Goal: Task Accomplishment & Management: Manage account settings

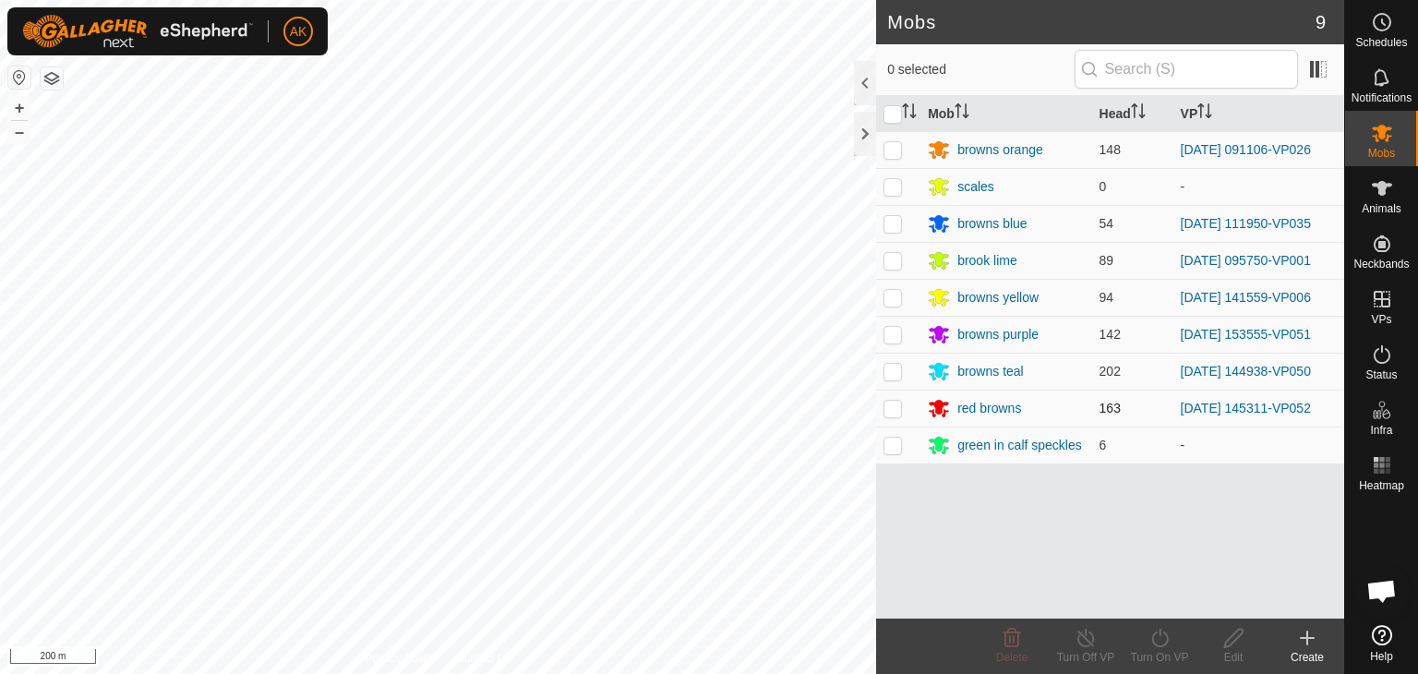
click at [878, 414] on div "Mobs 9 0 selected Mob Head VP browns orange 148 [DATE] 091106-VP026 scales 0 - …" at bounding box center [672, 337] width 1344 height 674
click at [891, 396] on td at bounding box center [898, 408] width 44 height 37
checkbox input "true"
click at [1162, 636] on icon at bounding box center [1159, 638] width 23 height 22
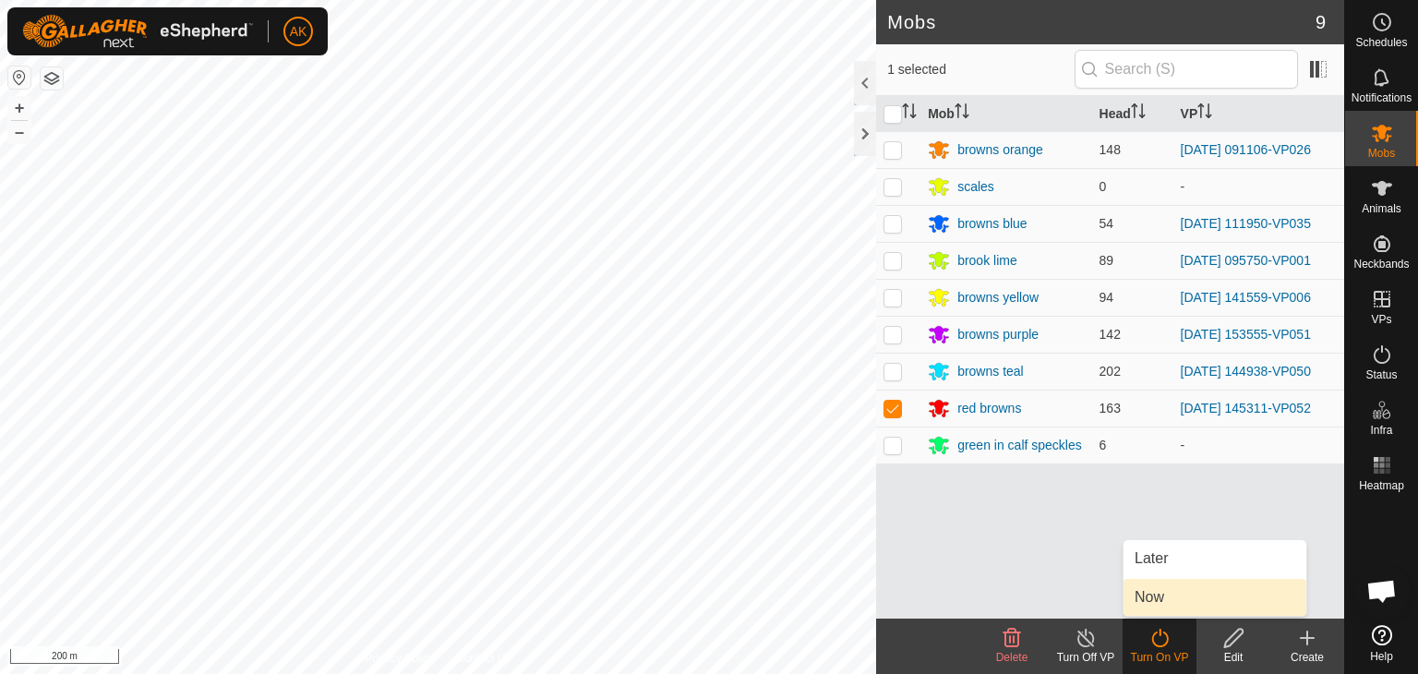
click at [1163, 598] on link "Now" at bounding box center [1214, 597] width 183 height 37
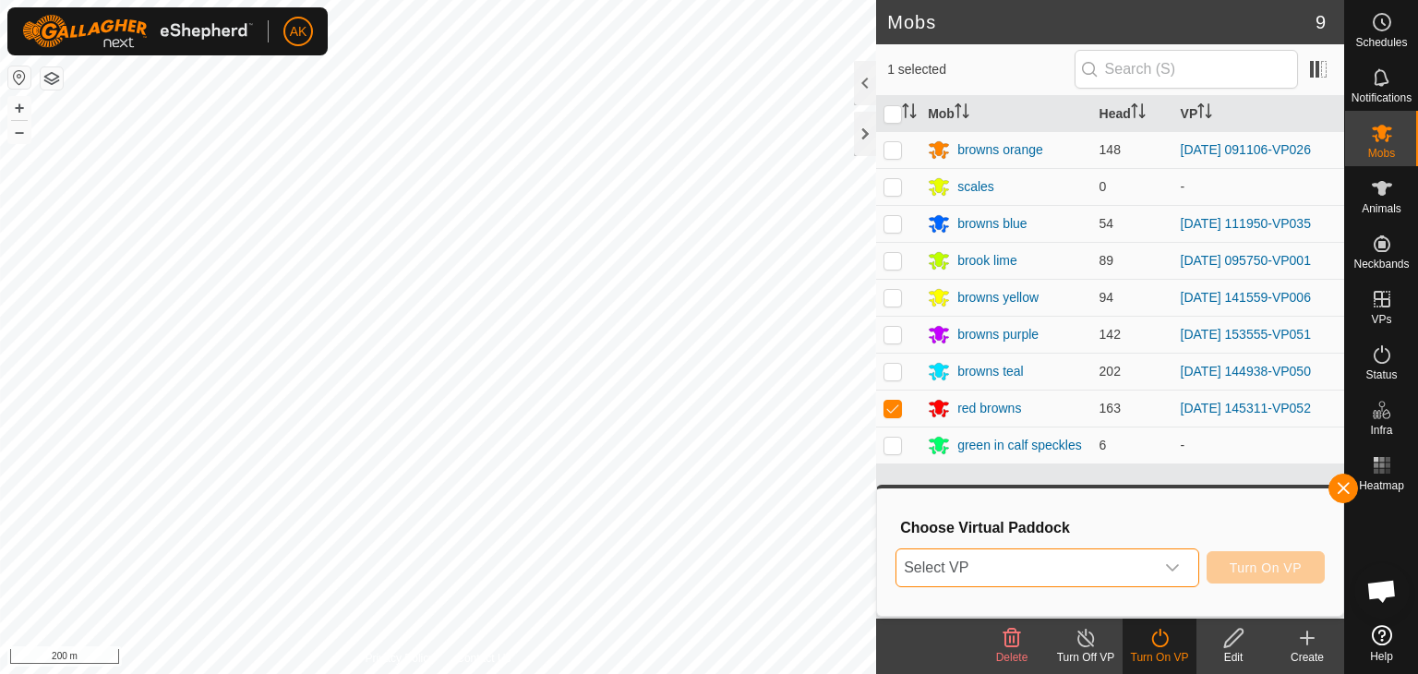
click at [1080, 562] on span "Select VP" at bounding box center [1025, 567] width 258 height 37
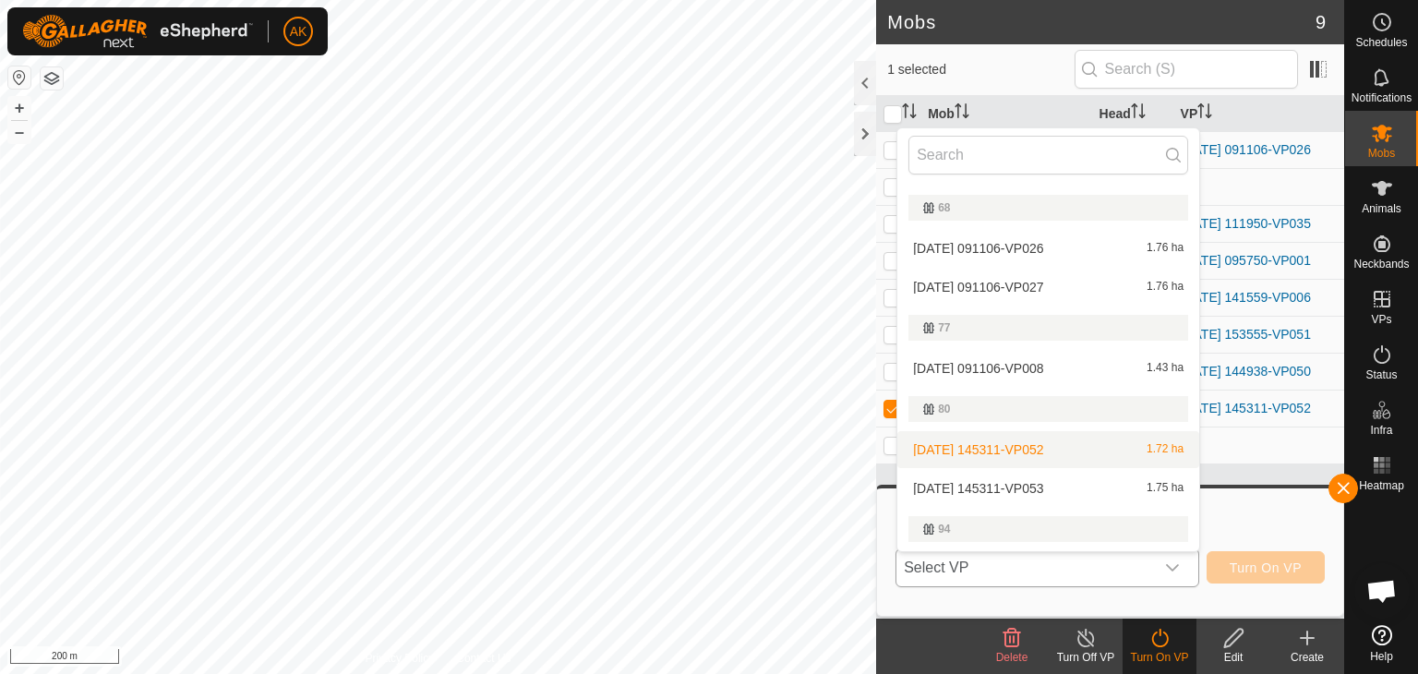
scroll to position [305, 0]
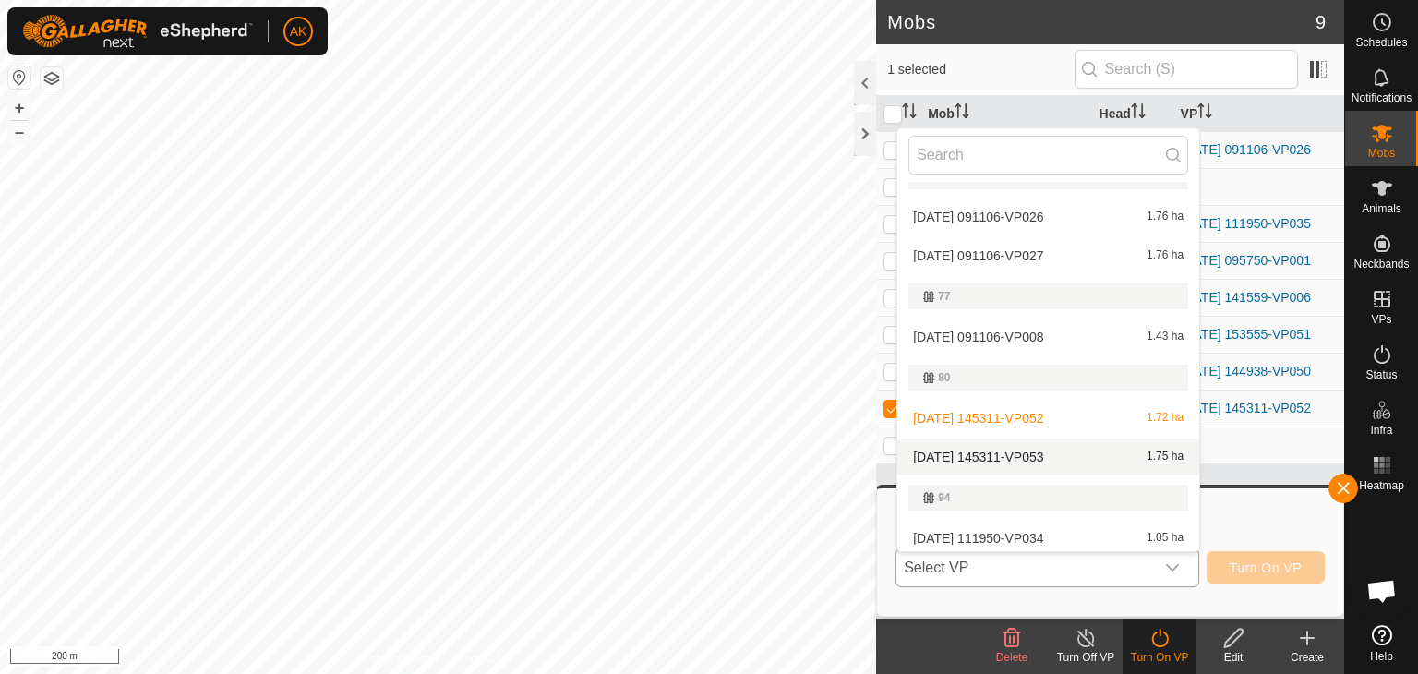
click at [1028, 448] on li "[DATE] 145311-VP053 1.75 ha" at bounding box center [1048, 456] width 302 height 37
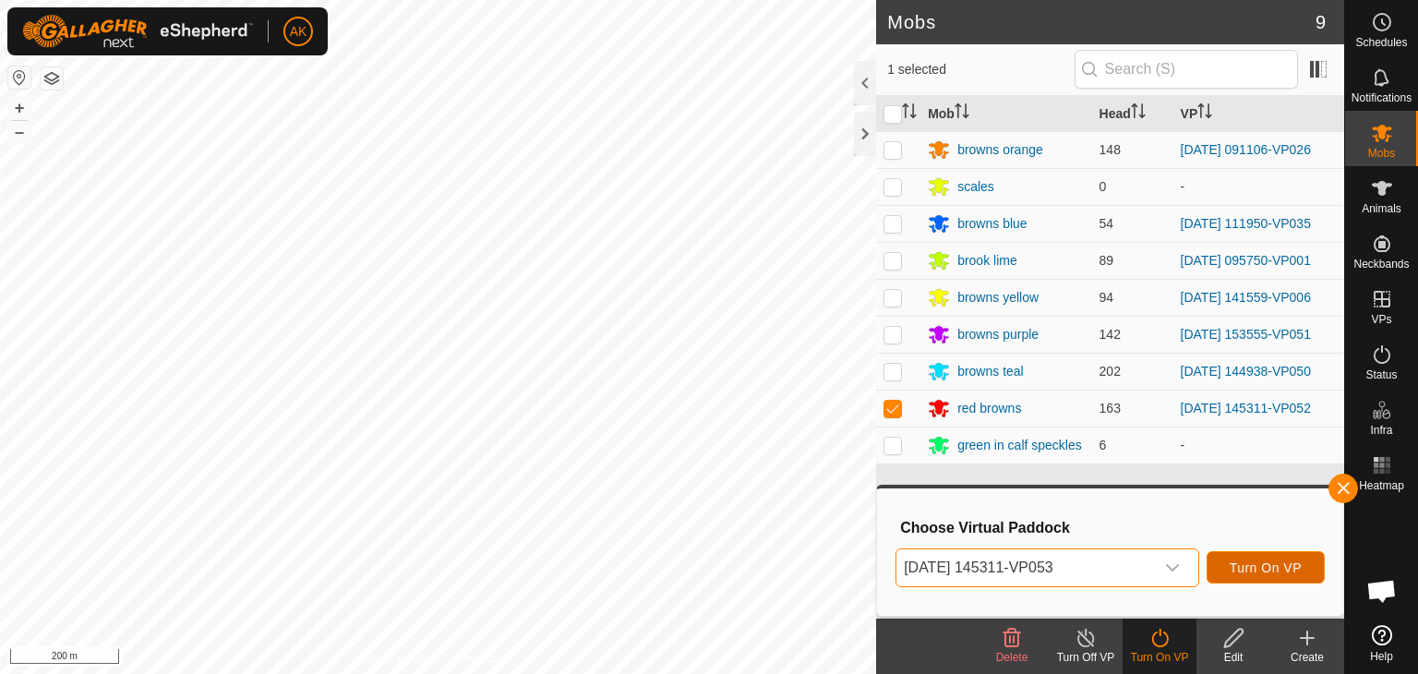
click at [1248, 569] on span "Turn On VP" at bounding box center [1265, 567] width 72 height 15
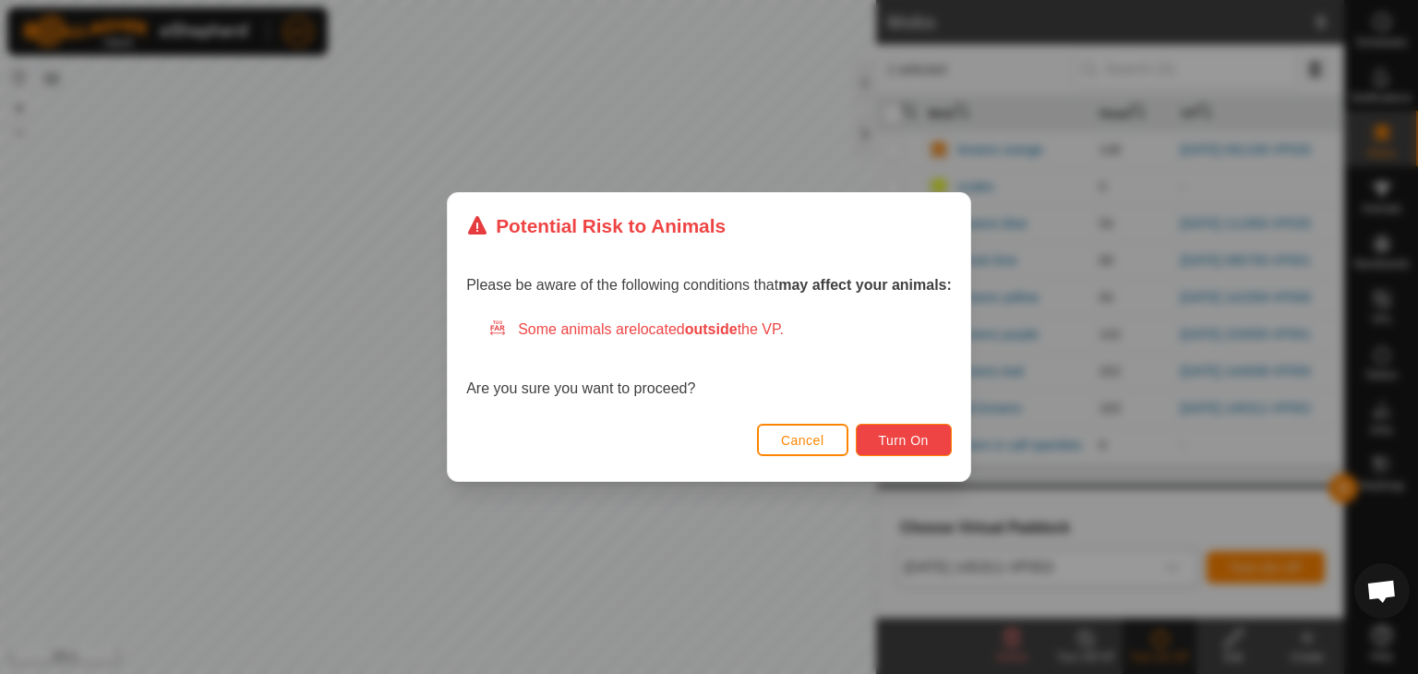
click at [915, 433] on span "Turn On" at bounding box center [904, 440] width 50 height 15
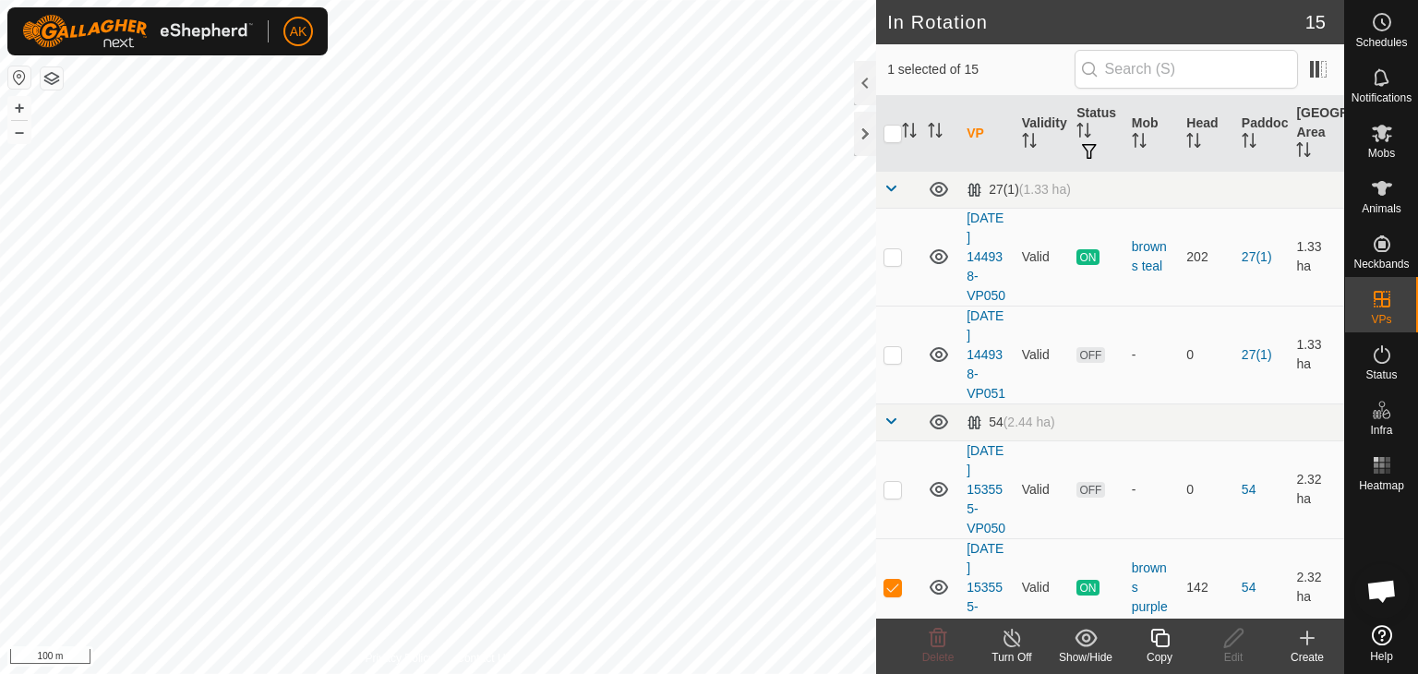
checkbox input "true"
checkbox input "false"
click at [937, 632] on icon at bounding box center [938, 638] width 22 height 22
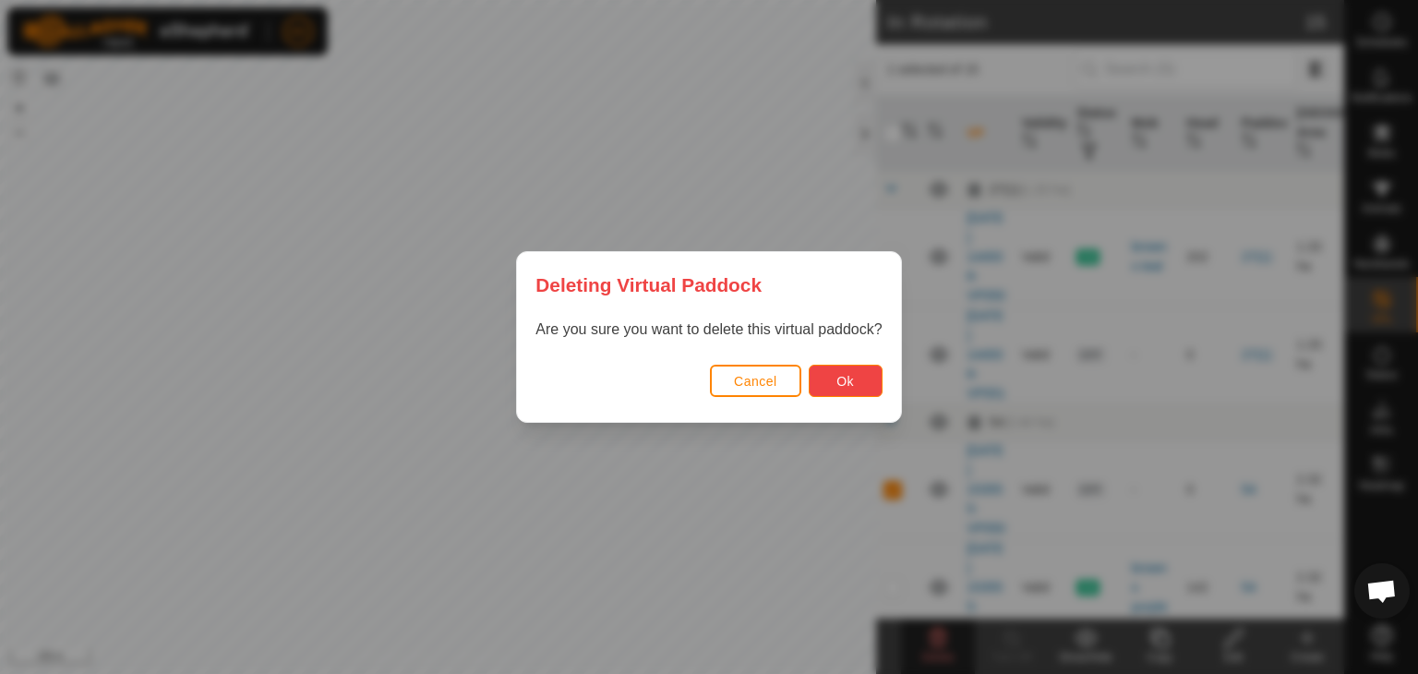
click at [820, 378] on button "Ok" at bounding box center [846, 381] width 74 height 32
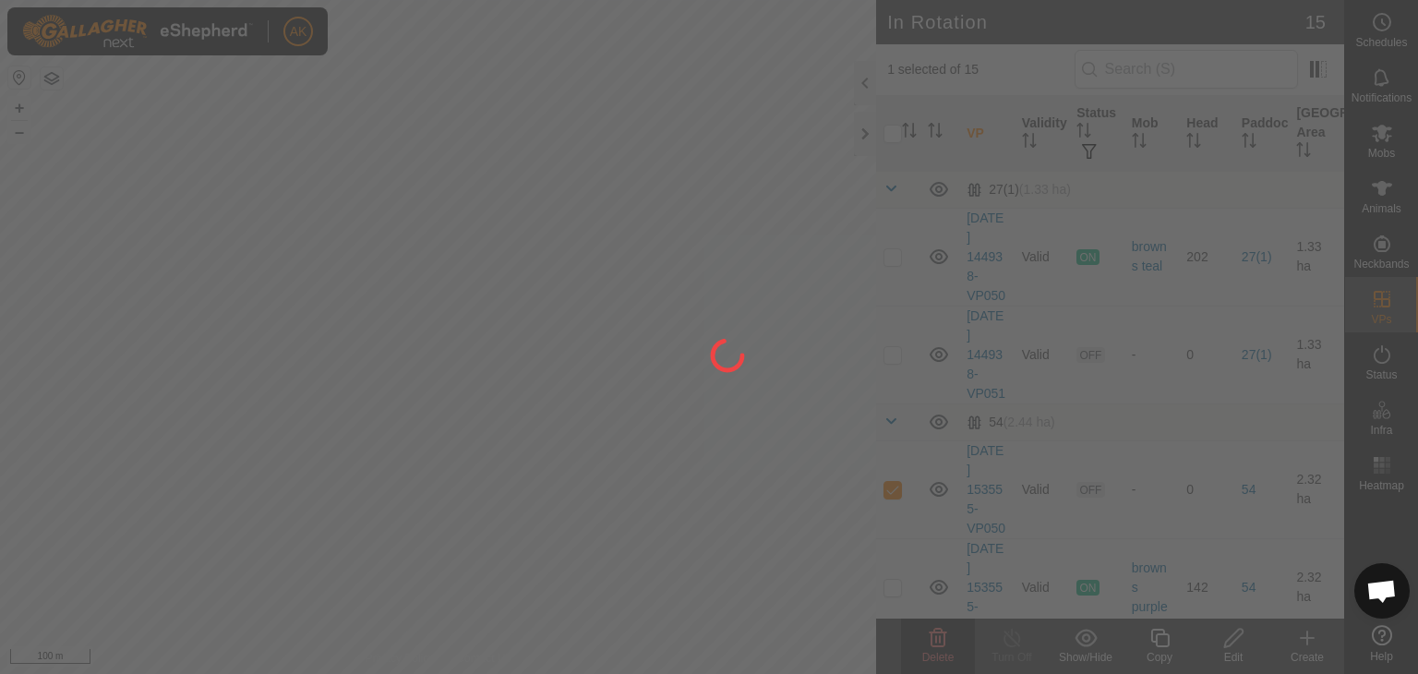
checkbox input "false"
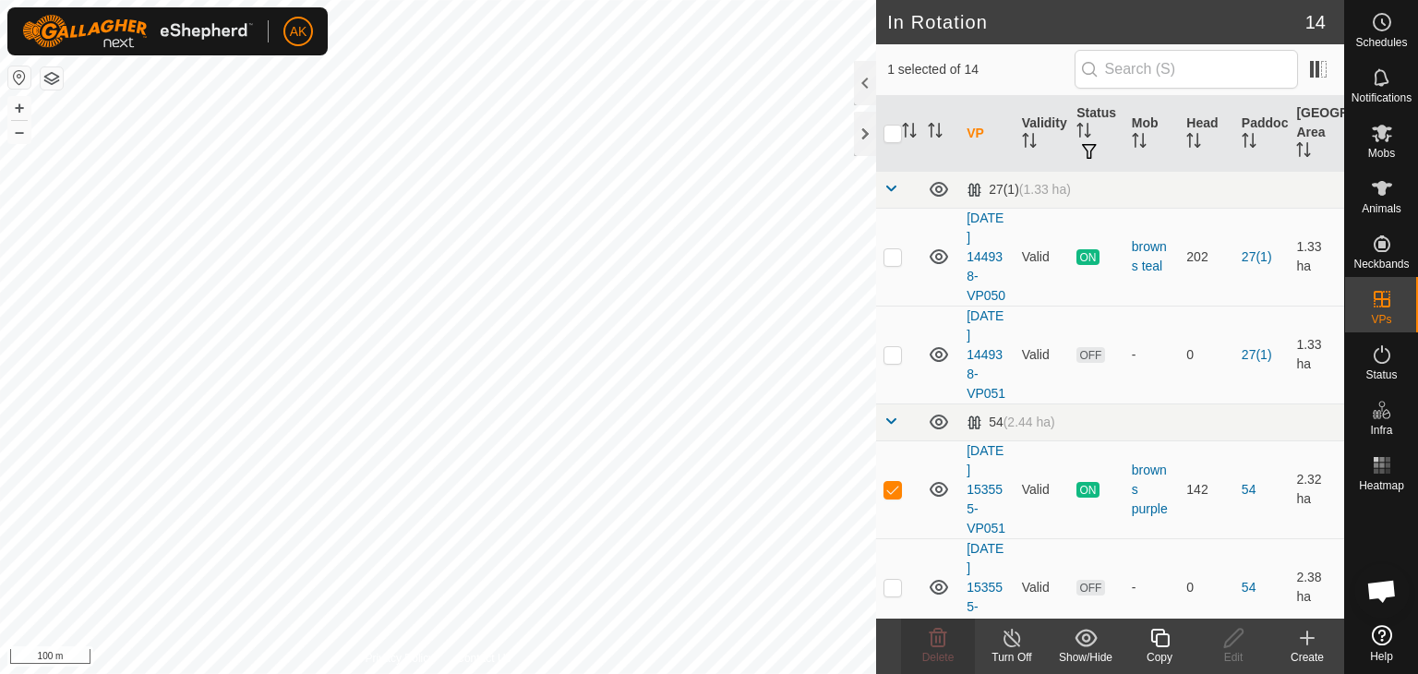
checkbox input "false"
checkbox input "true"
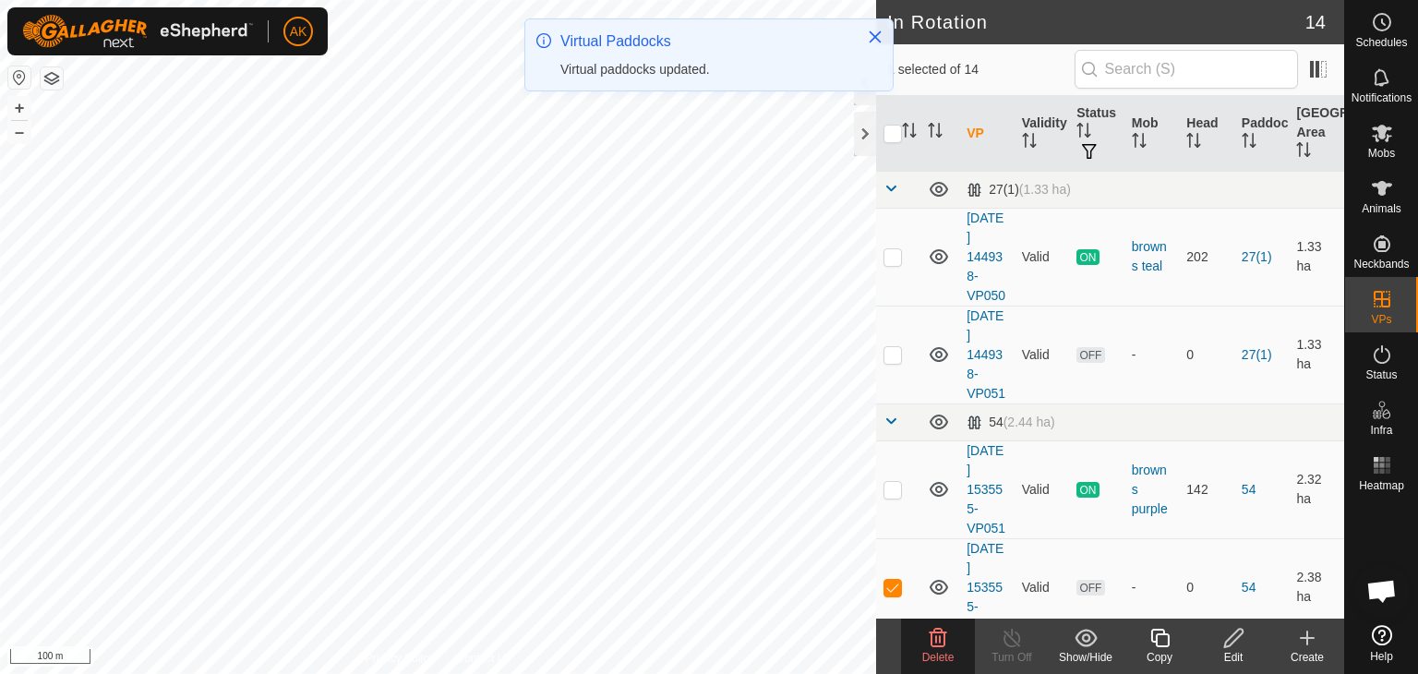
click at [933, 641] on icon at bounding box center [938, 638] width 22 height 22
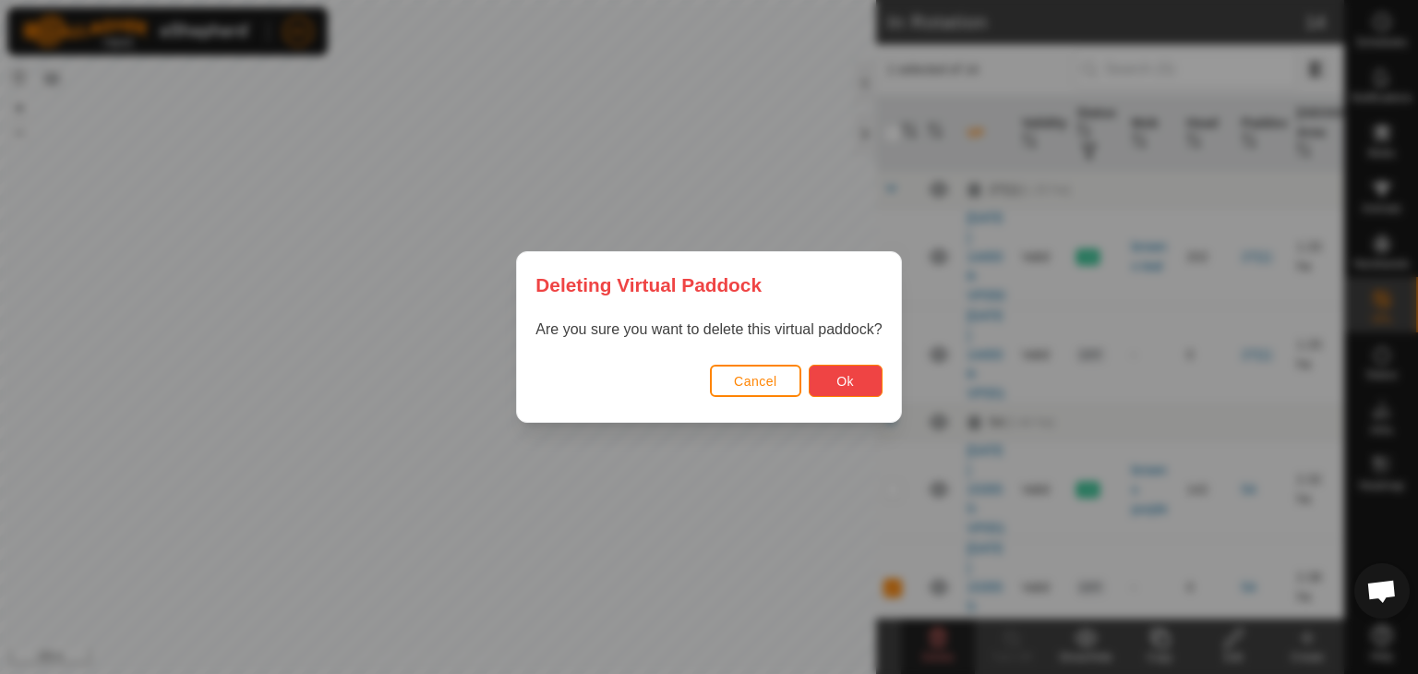
click at [838, 385] on span "Ok" at bounding box center [845, 381] width 18 height 15
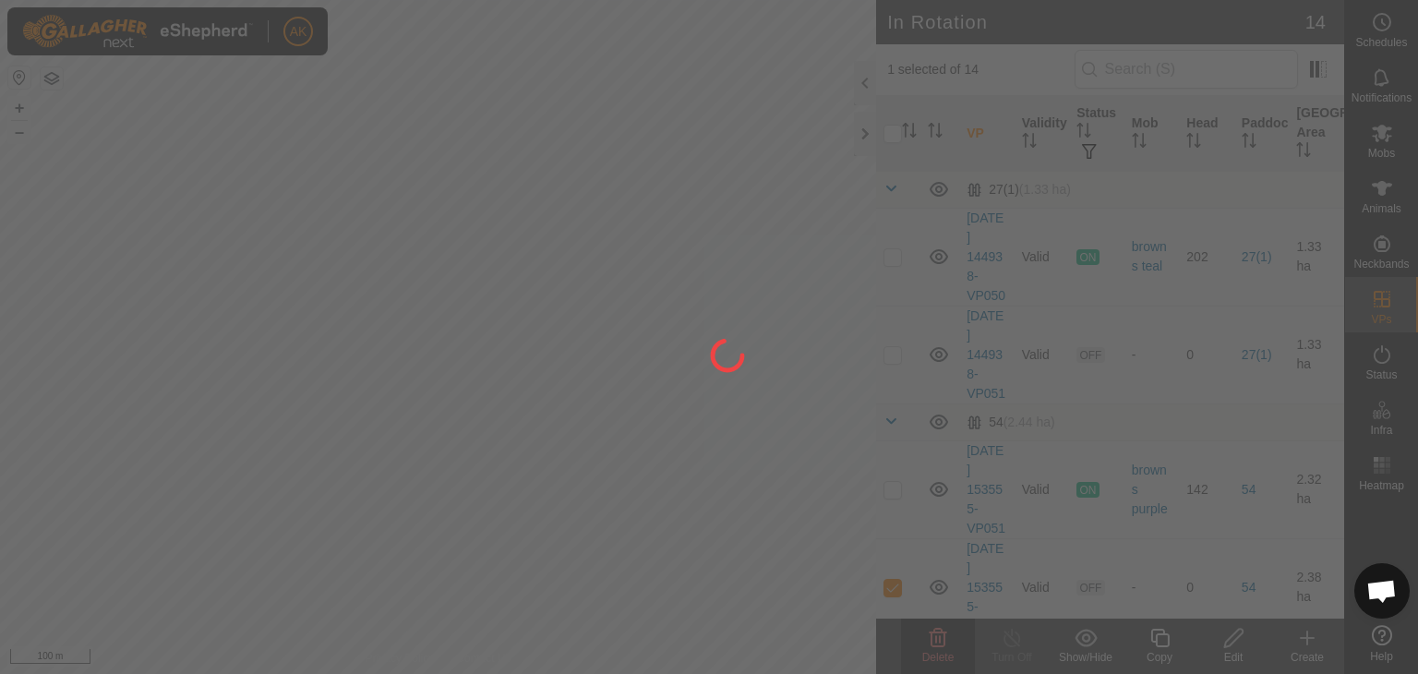
checkbox input "false"
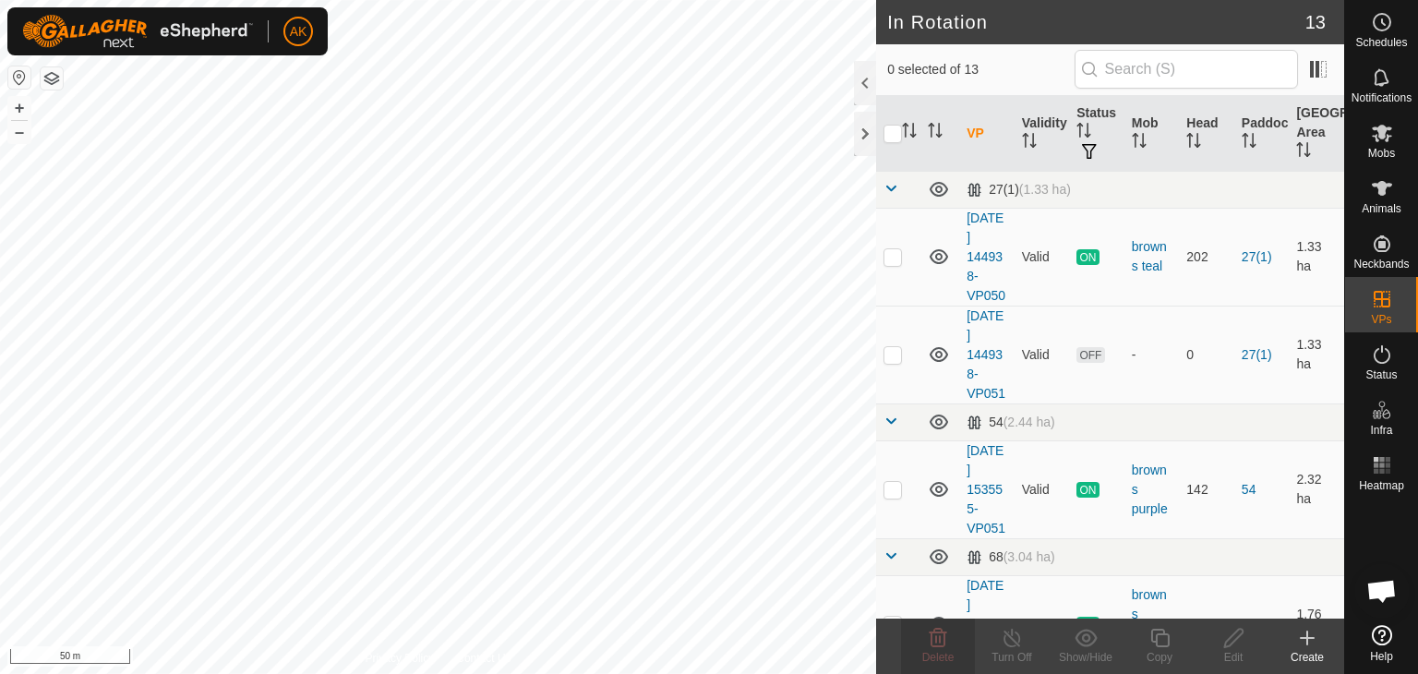
checkbox input "true"
click at [1159, 637] on icon at bounding box center [1159, 638] width 23 height 22
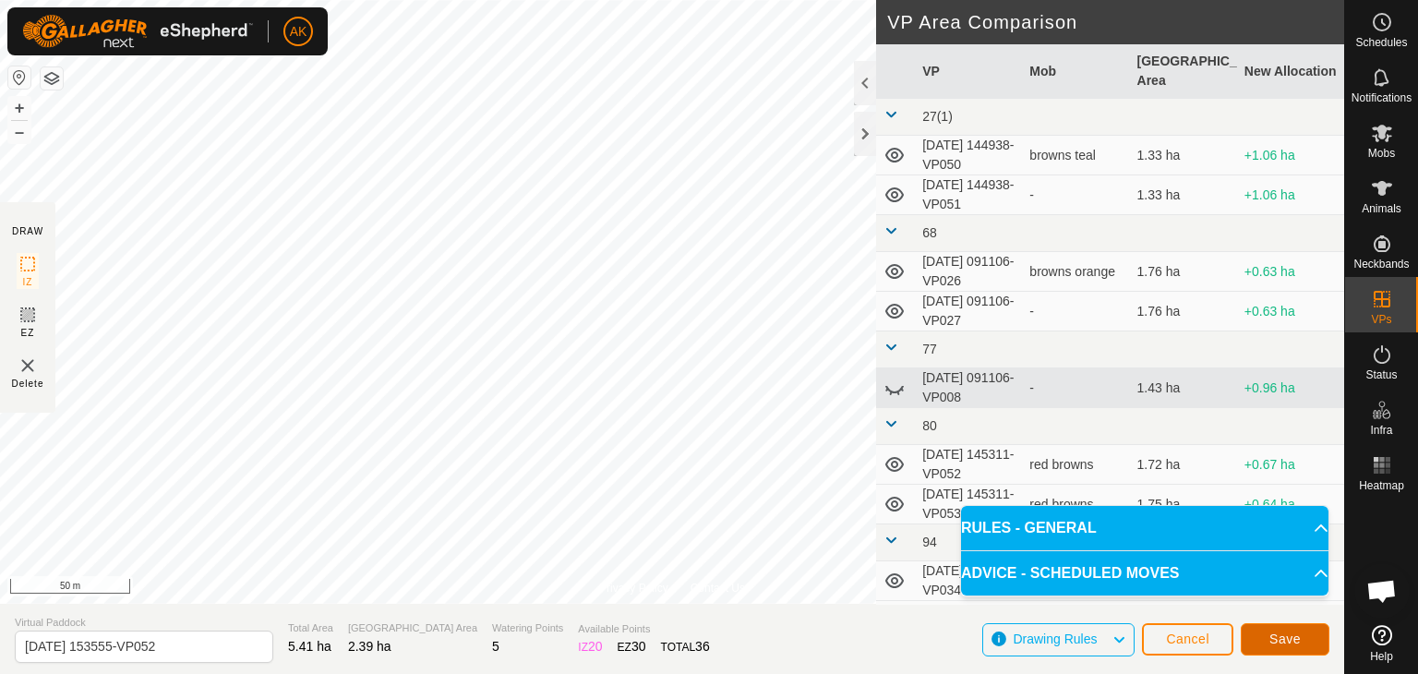
click at [1301, 636] on button "Save" at bounding box center [1285, 639] width 89 height 32
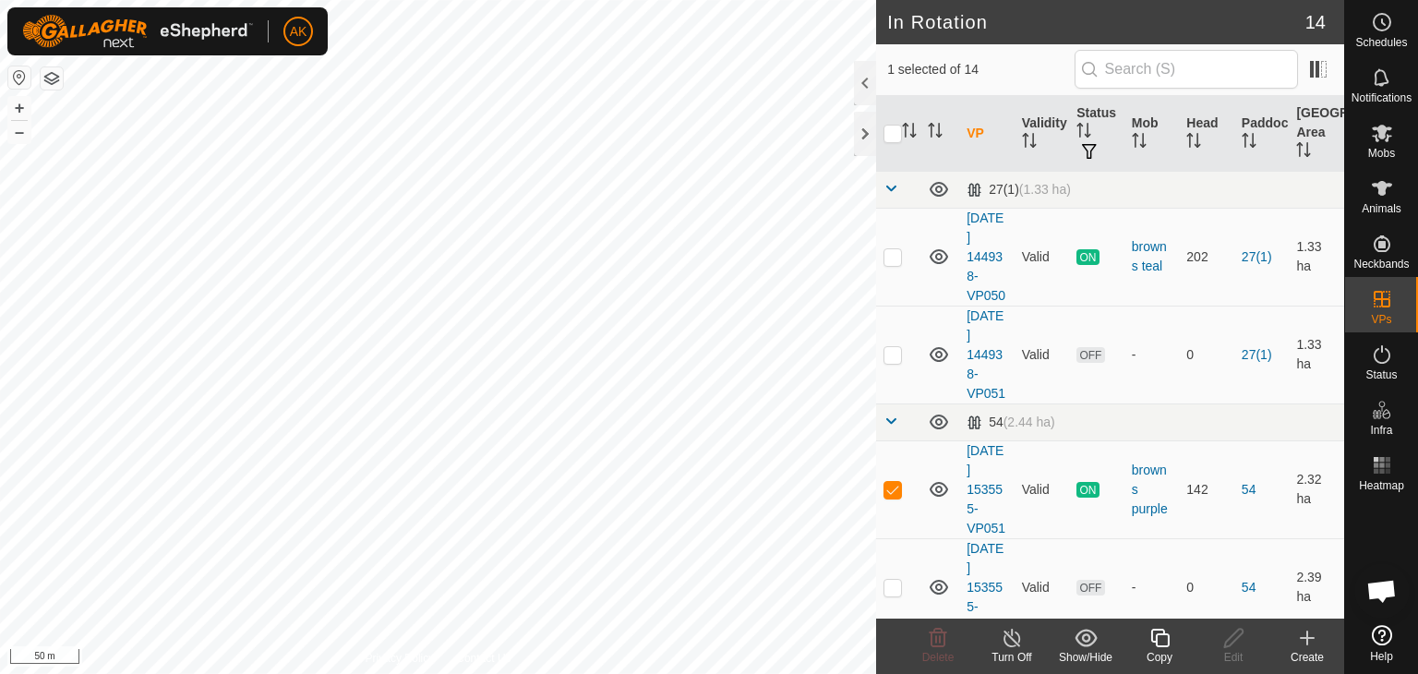
checkbox input "false"
checkbox input "true"
click at [1382, 124] on icon at bounding box center [1382, 133] width 22 height 22
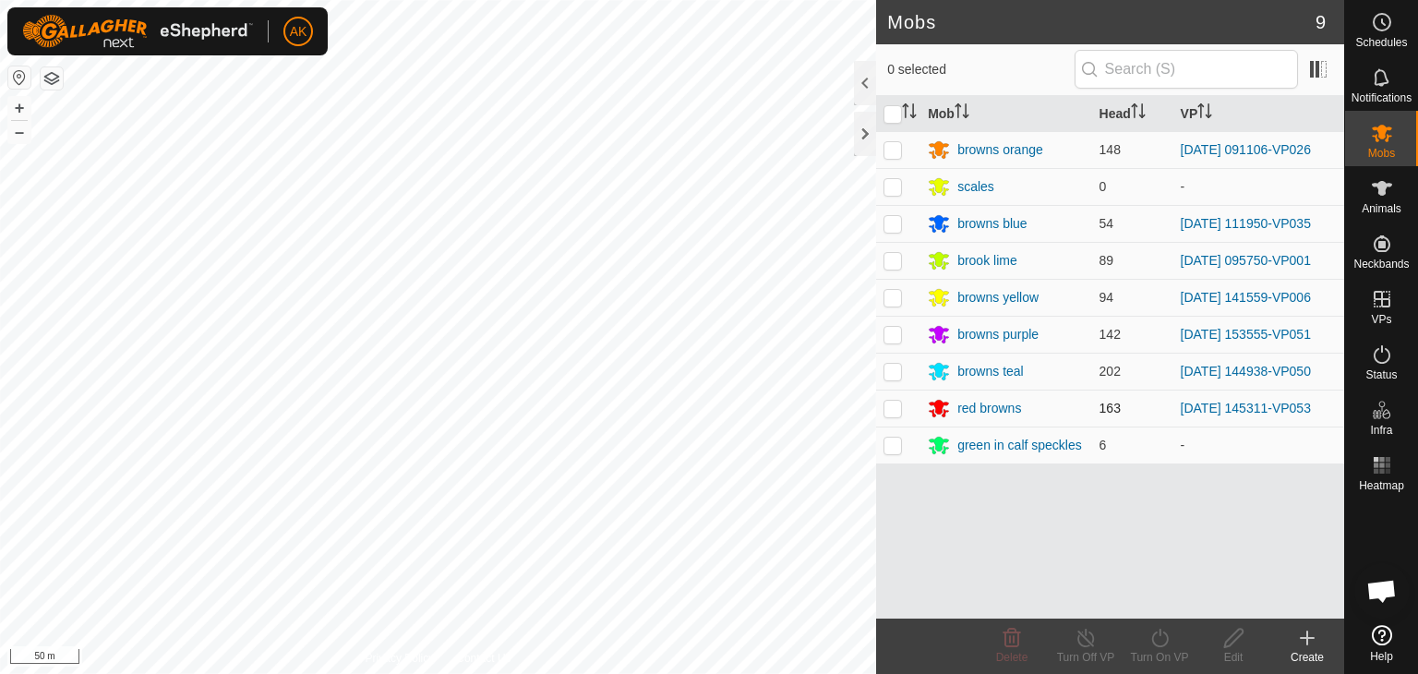
click at [883, 407] on p-checkbox at bounding box center [892, 408] width 18 height 15
checkbox input "true"
click at [1170, 644] on icon at bounding box center [1159, 638] width 23 height 22
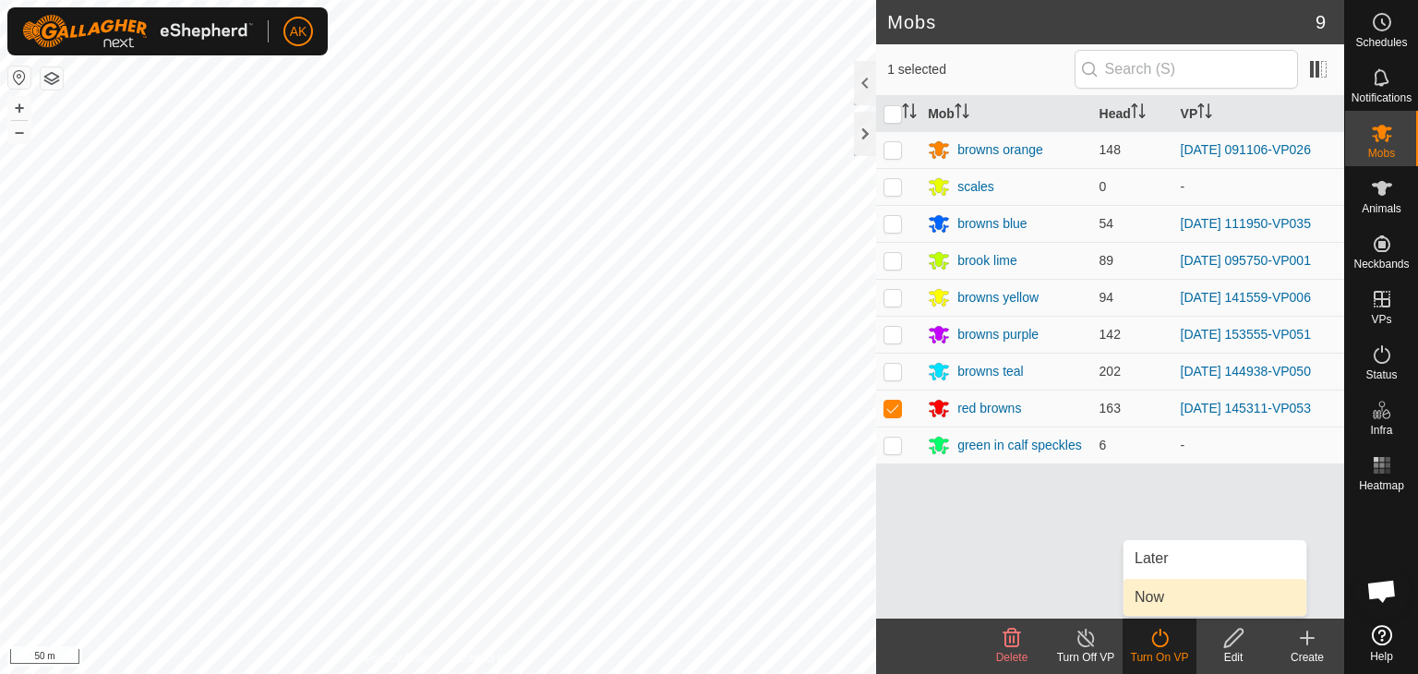
click at [1171, 599] on link "Now" at bounding box center [1214, 597] width 183 height 37
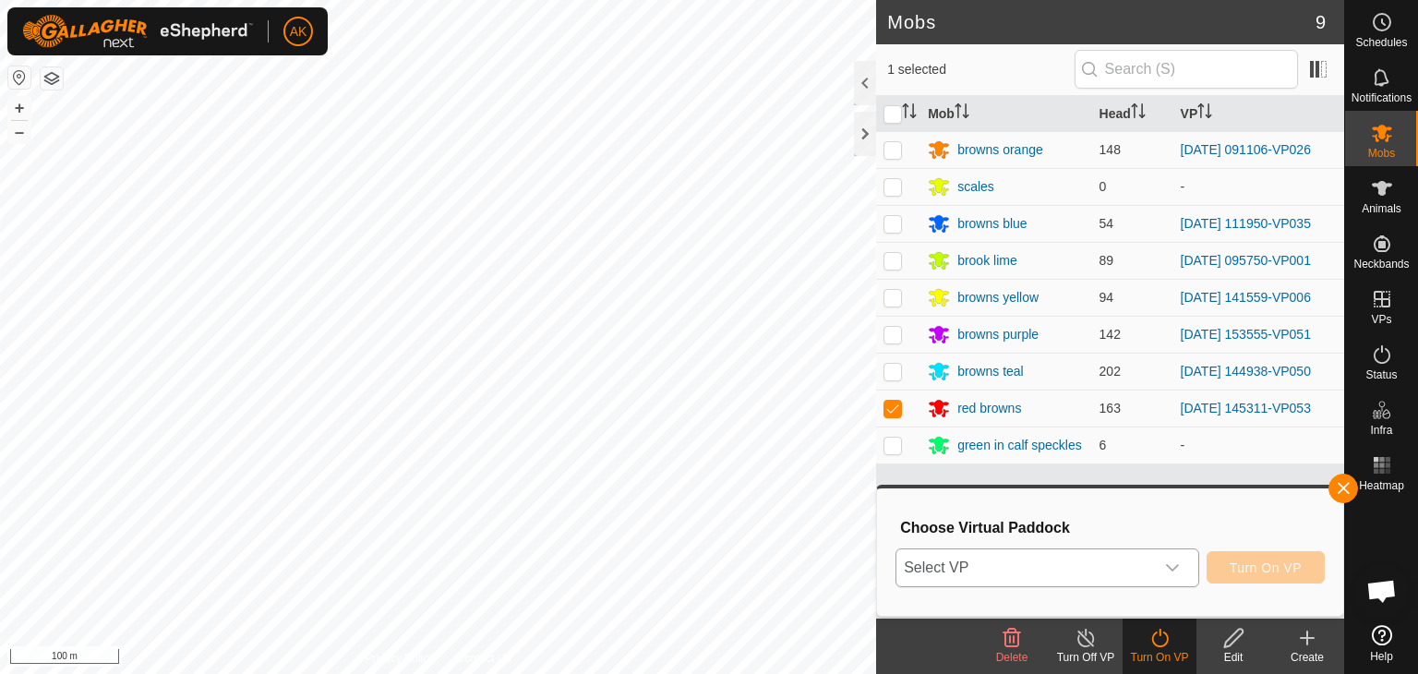
click at [1181, 563] on div "dropdown trigger" at bounding box center [1172, 567] width 37 height 37
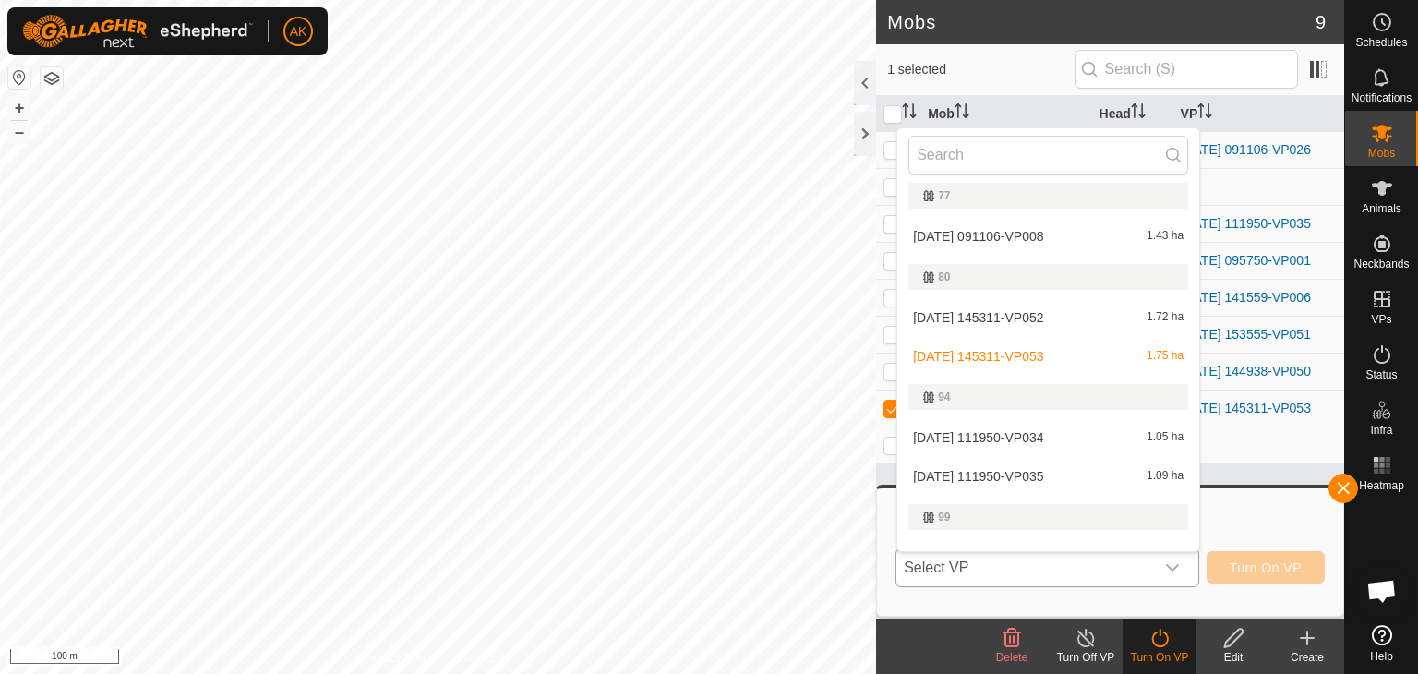
scroll to position [369, 0]
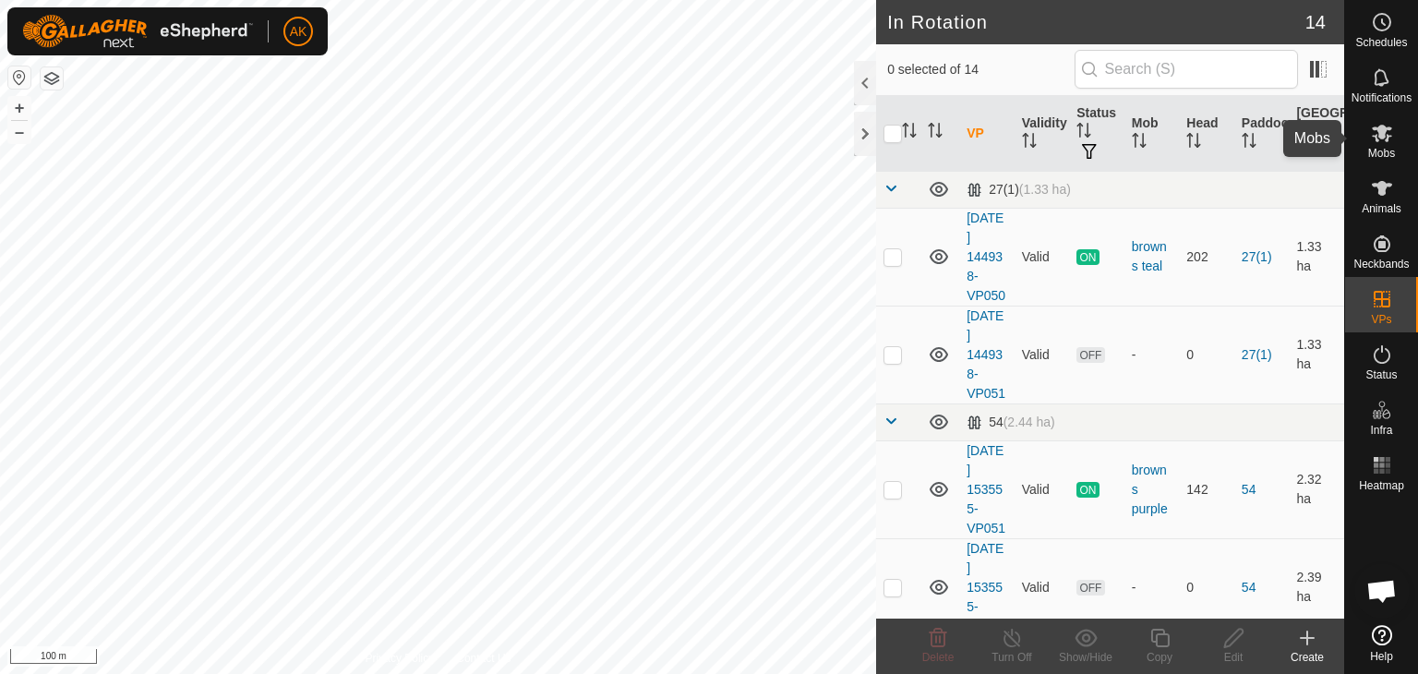
click at [1382, 140] on icon at bounding box center [1382, 133] width 22 height 22
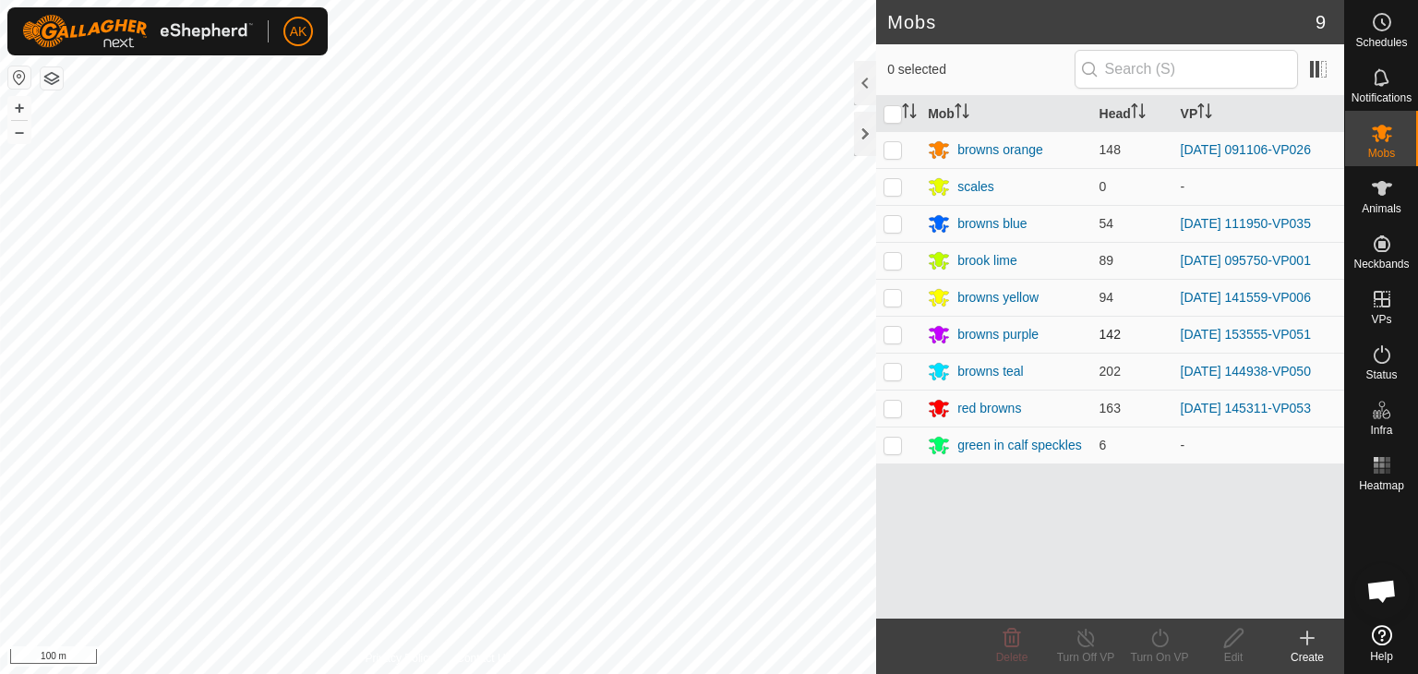
click at [896, 333] on p-checkbox at bounding box center [892, 334] width 18 height 15
checkbox input "true"
click at [1166, 637] on icon at bounding box center [1159, 638] width 23 height 22
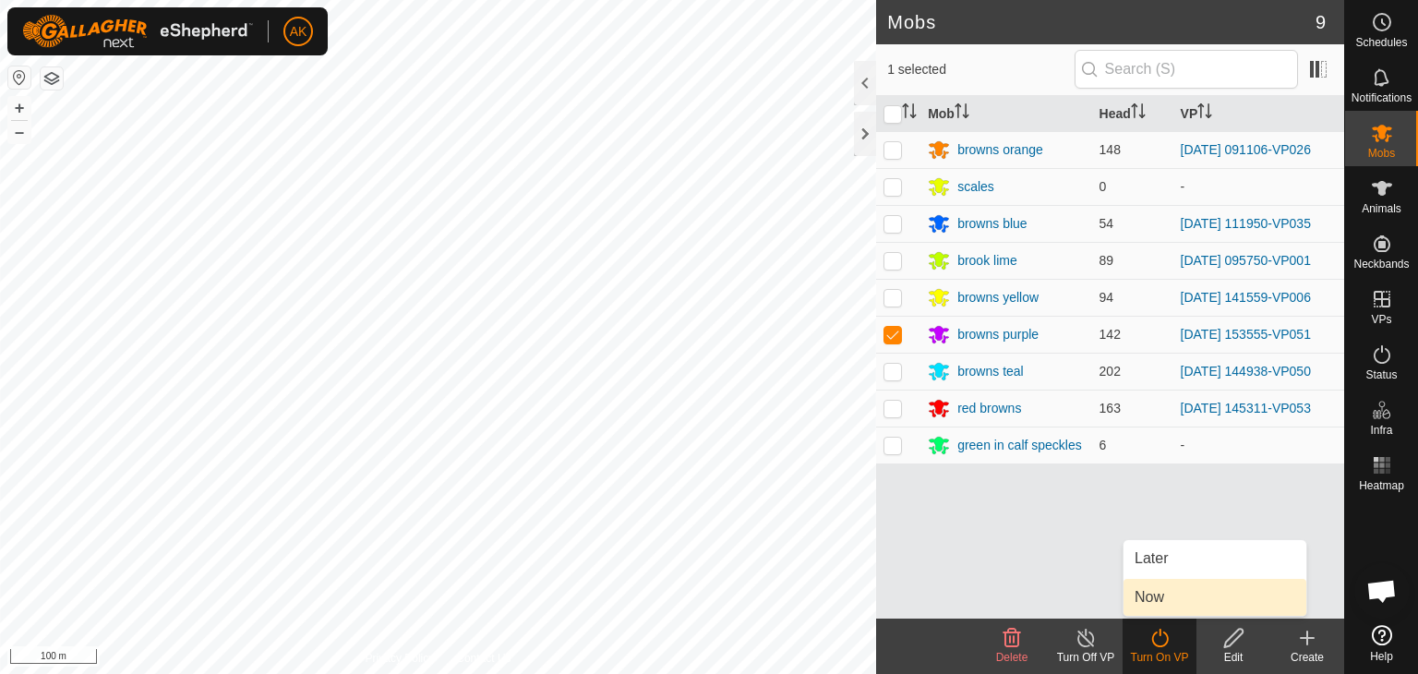
click at [1168, 599] on link "Now" at bounding box center [1214, 597] width 183 height 37
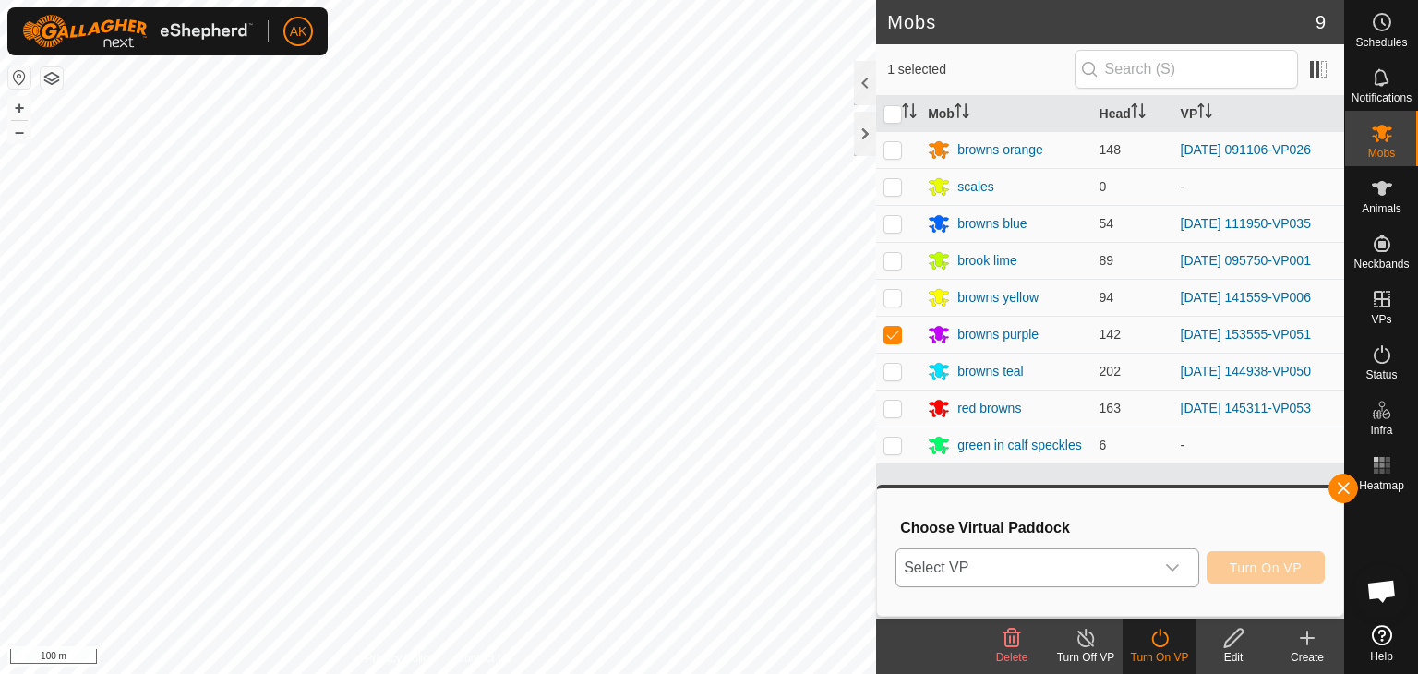
click at [1159, 560] on div "dropdown trigger" at bounding box center [1172, 567] width 37 height 37
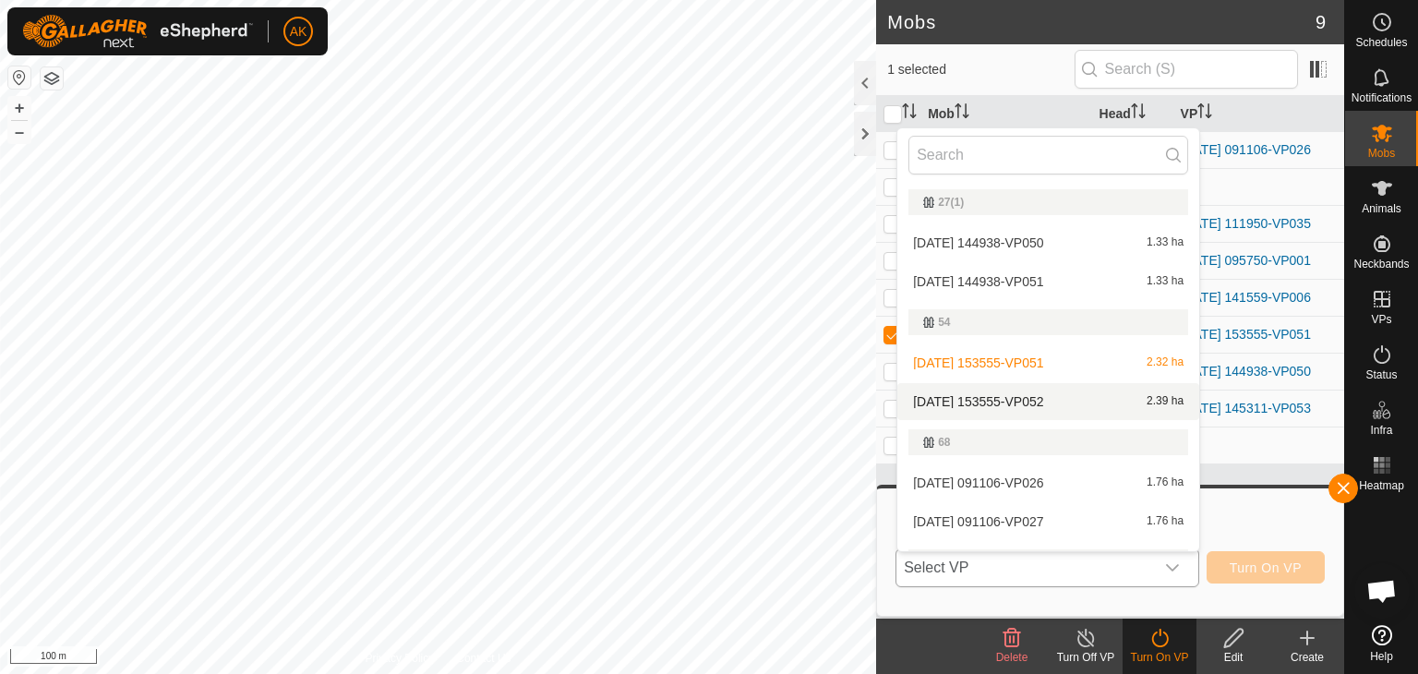
click at [1043, 394] on li "[DATE] 153555-VP052 2.39 ha" at bounding box center [1048, 401] width 302 height 37
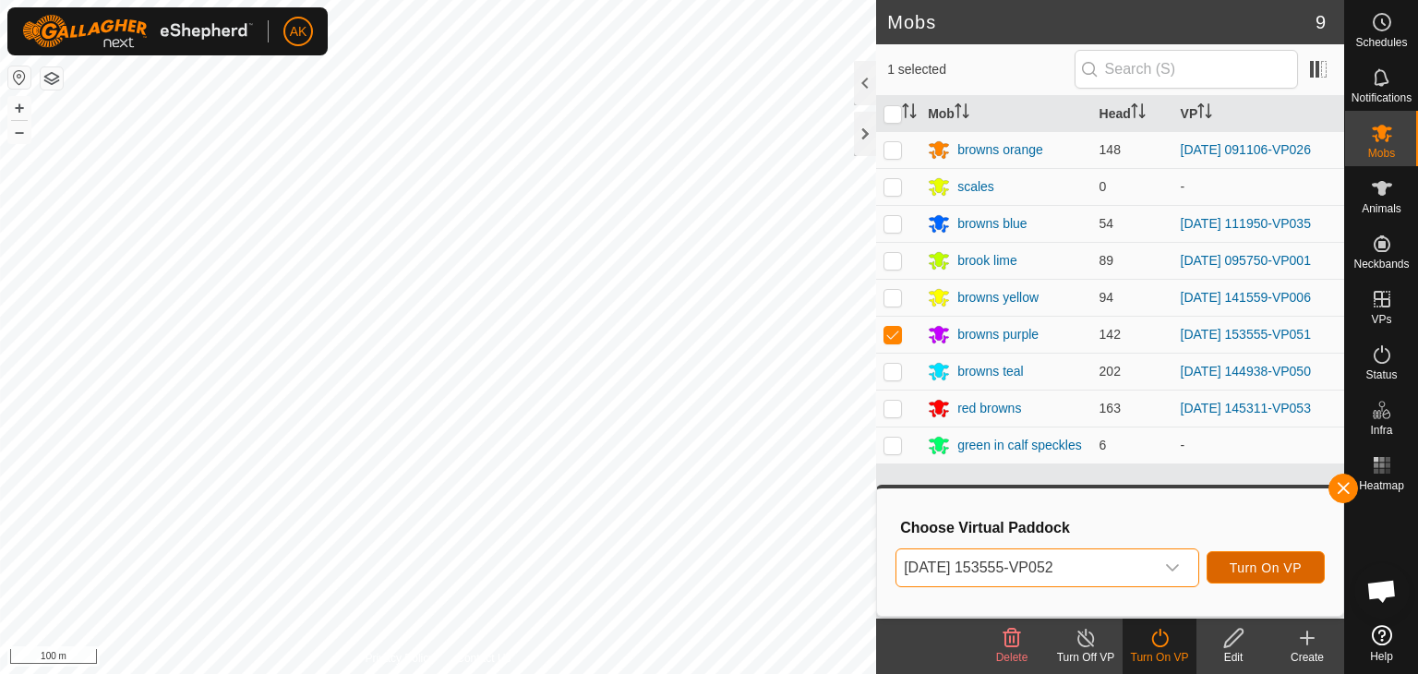
click at [1244, 562] on span "Turn On VP" at bounding box center [1265, 567] width 72 height 15
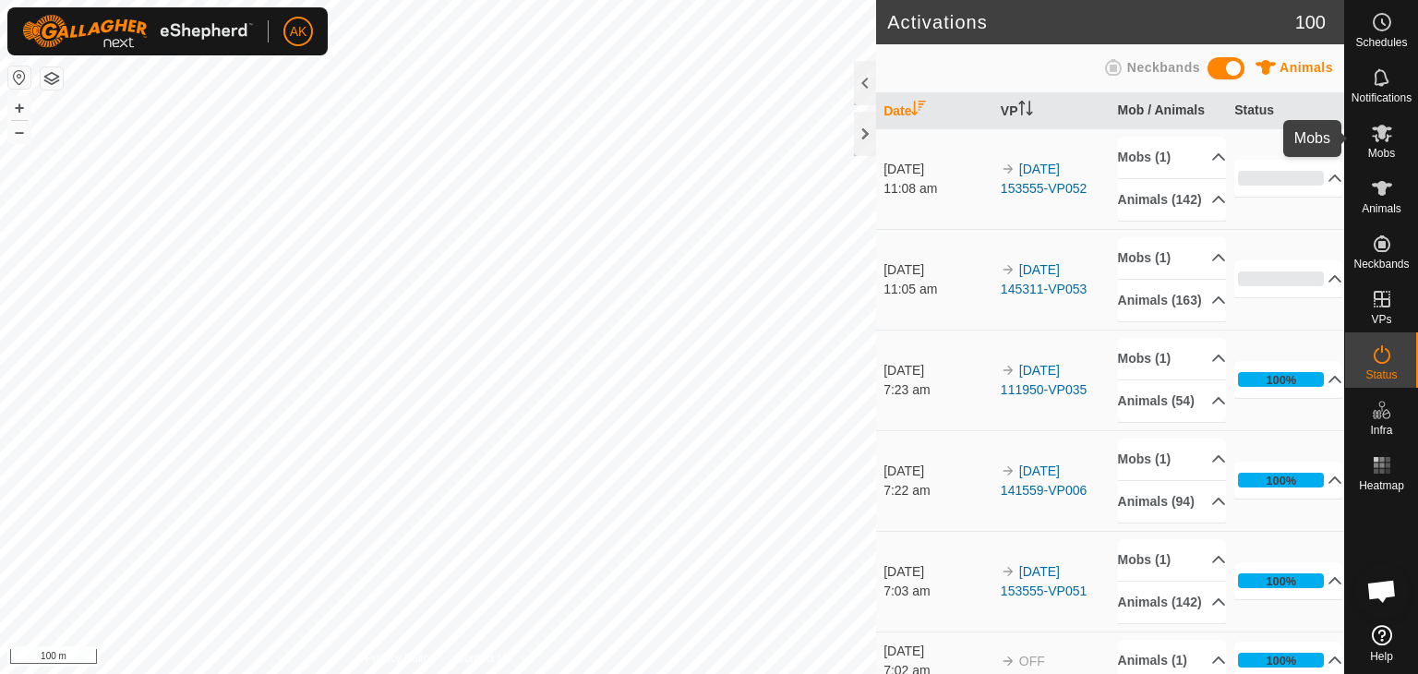
click at [1381, 134] on icon at bounding box center [1382, 134] width 20 height 18
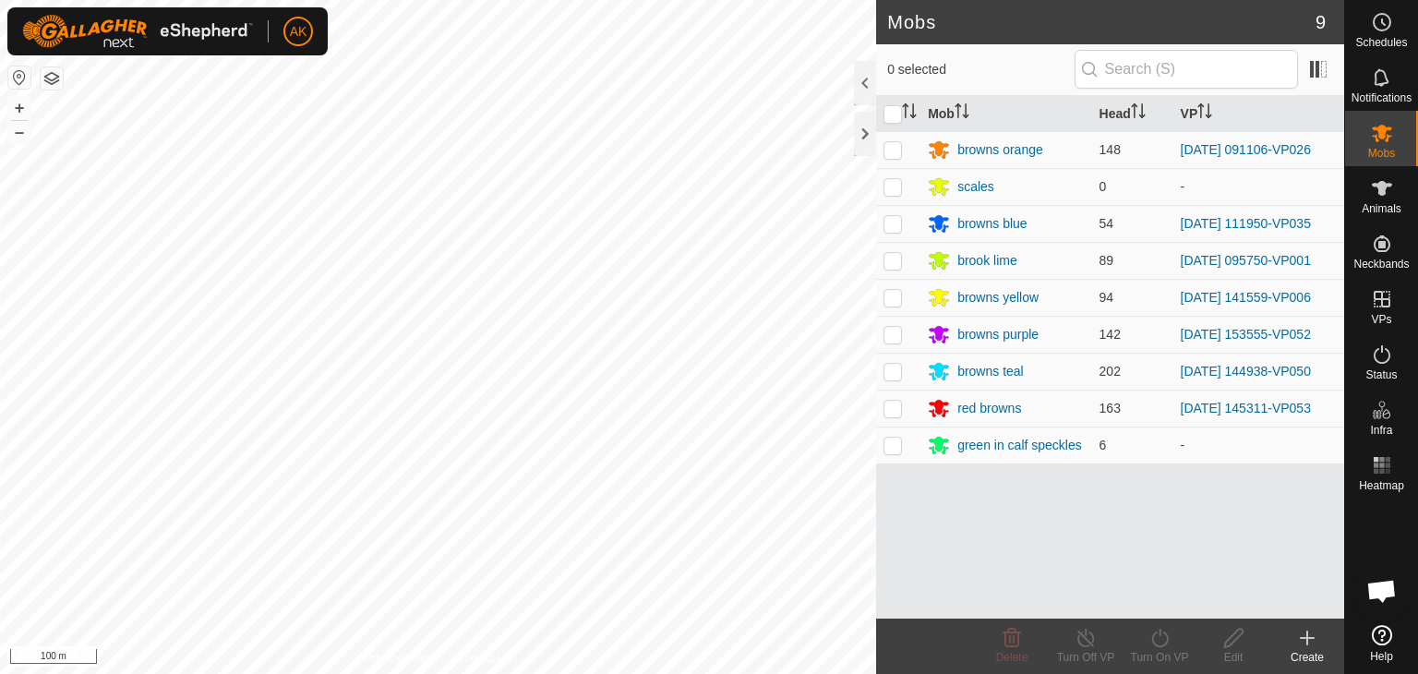
click at [895, 145] on p-checkbox at bounding box center [892, 149] width 18 height 15
checkbox input "true"
click at [1155, 639] on icon at bounding box center [1159, 638] width 23 height 22
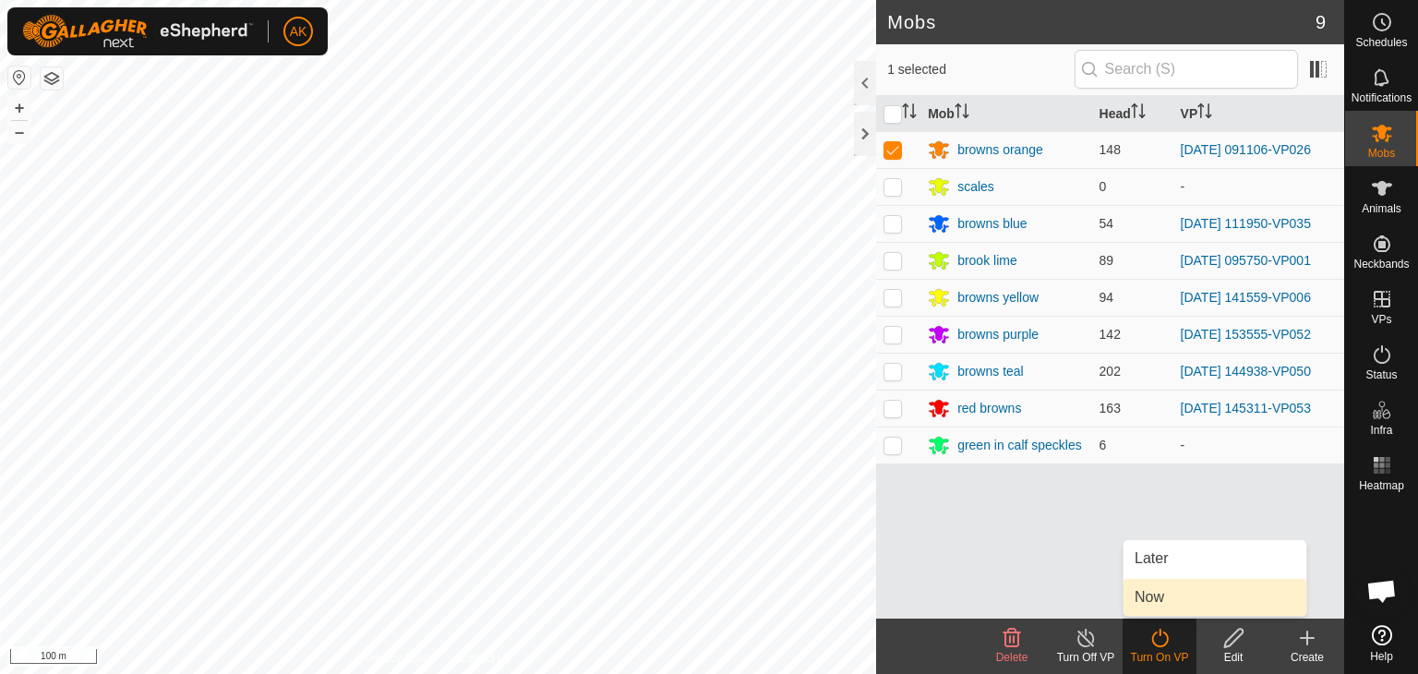
click at [1167, 595] on link "Now" at bounding box center [1214, 597] width 183 height 37
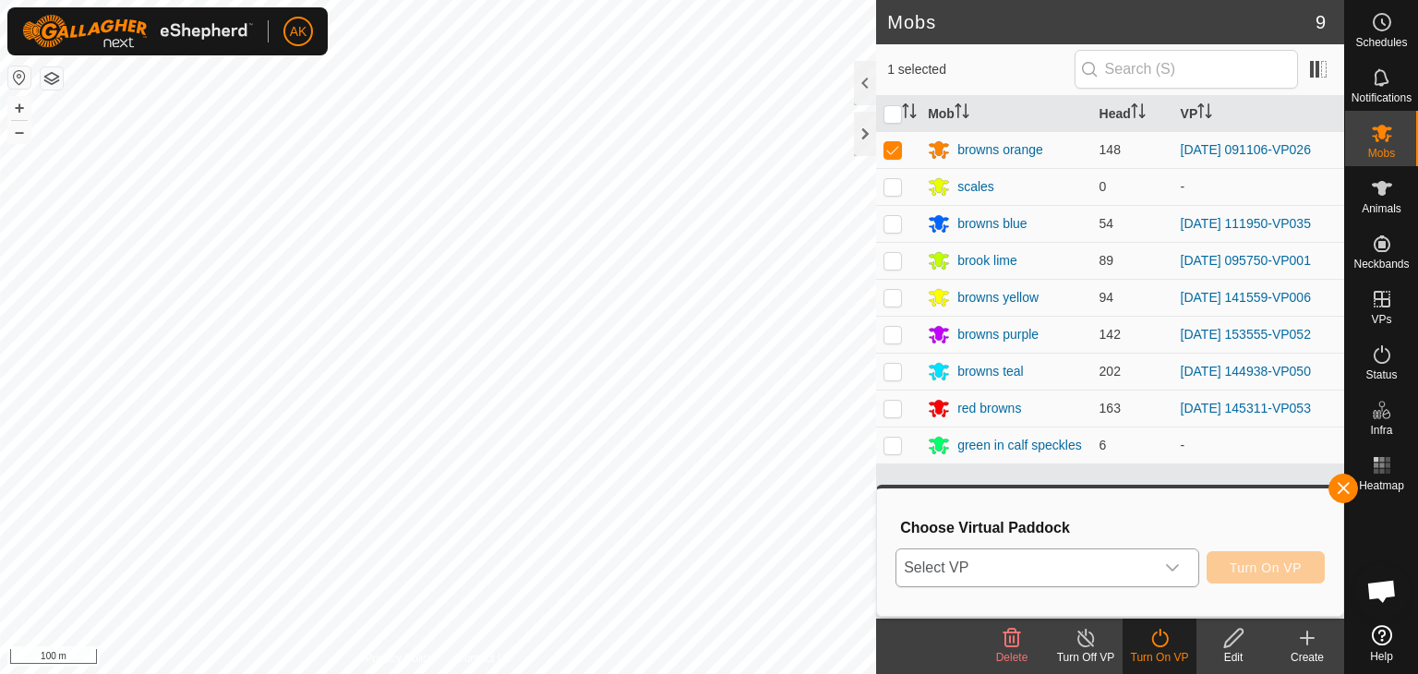
click at [1120, 558] on span "Select VP" at bounding box center [1025, 567] width 258 height 37
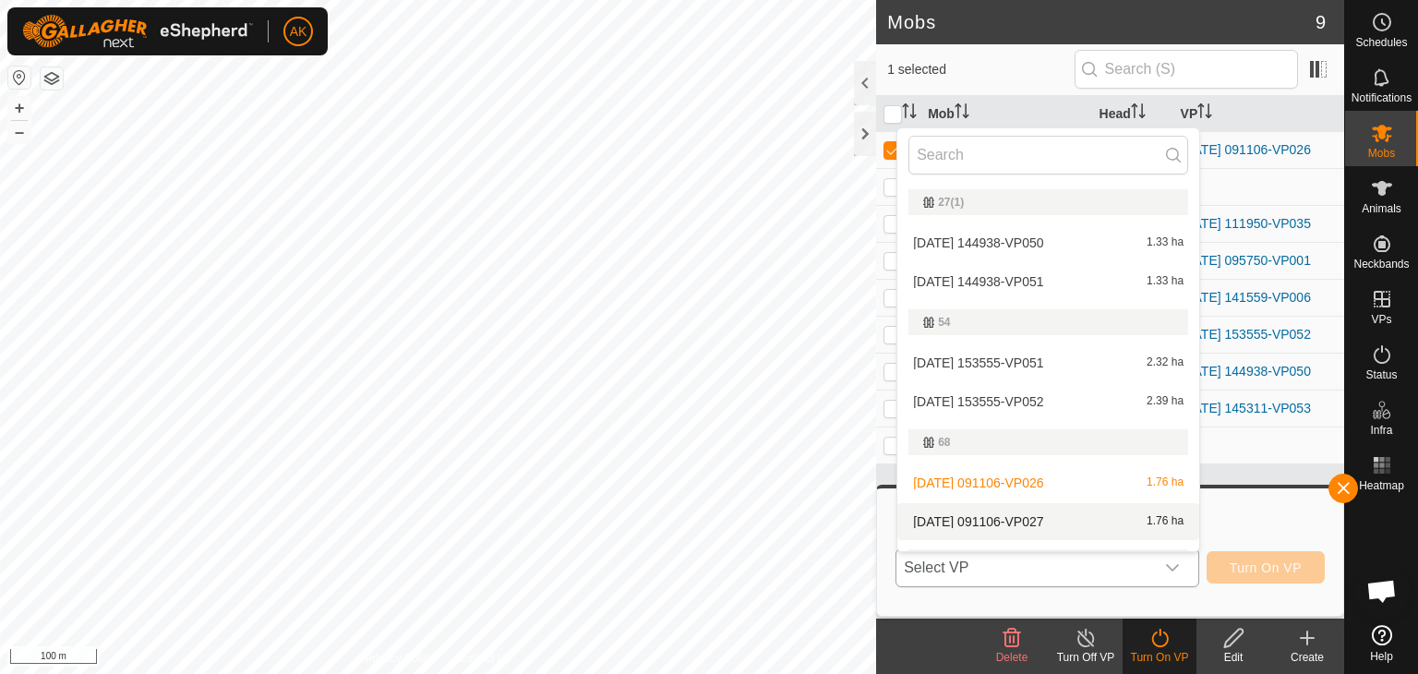
click at [1046, 517] on li "[DATE] 091106-VP027 1.76 ha" at bounding box center [1048, 521] width 302 height 37
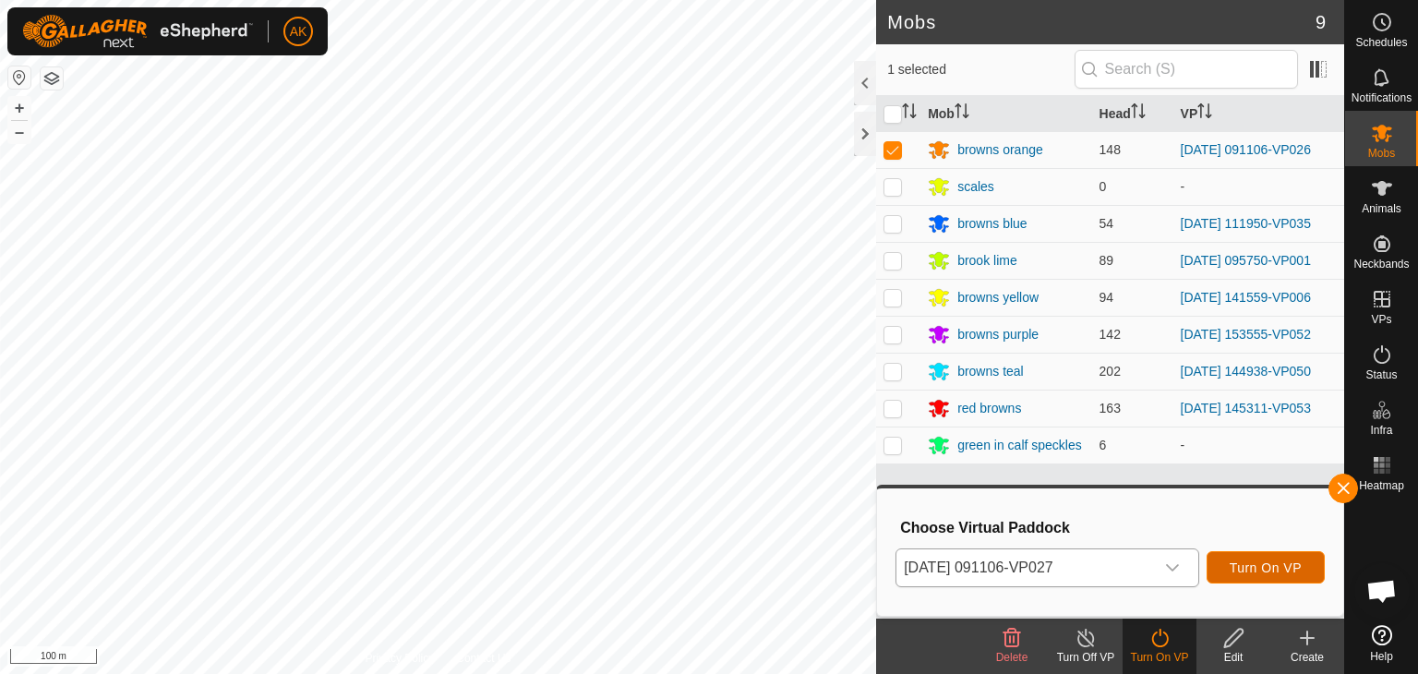
click at [1227, 559] on button "Turn On VP" at bounding box center [1265, 567] width 118 height 32
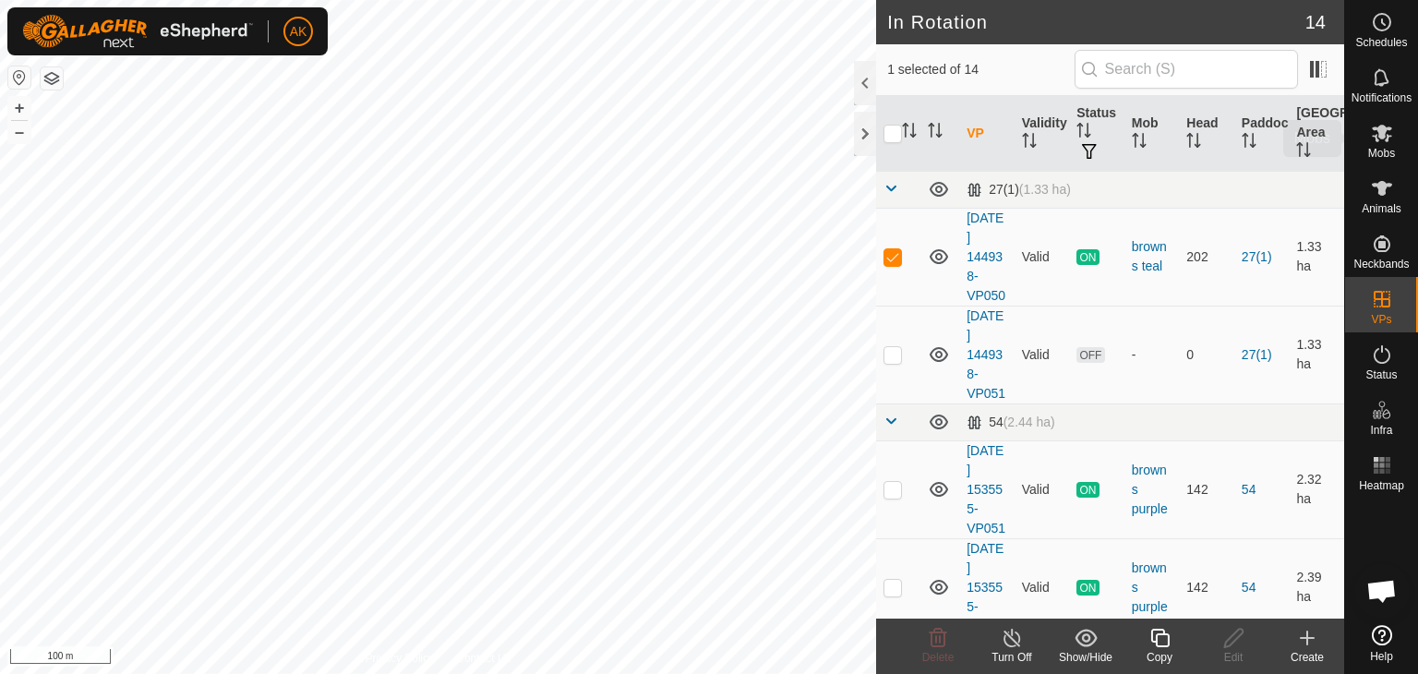
click at [1382, 135] on icon at bounding box center [1382, 134] width 20 height 18
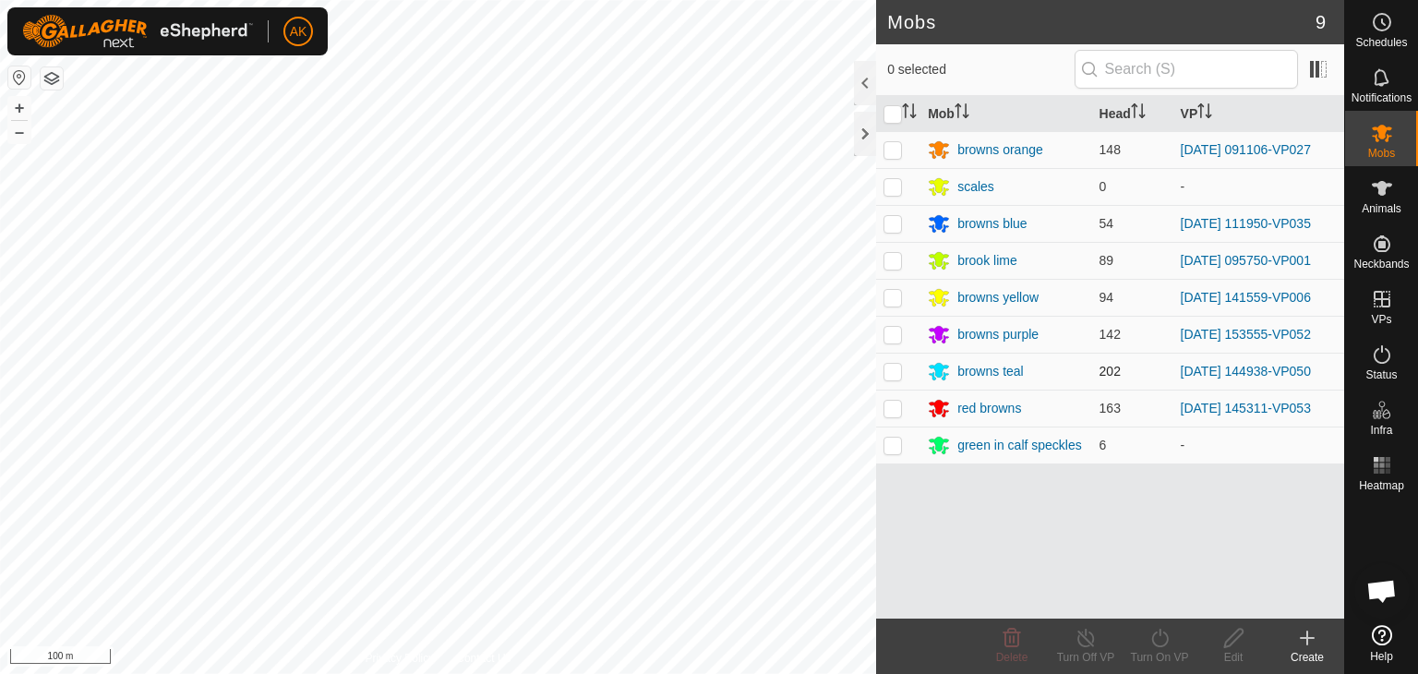
click at [893, 366] on p-checkbox at bounding box center [892, 371] width 18 height 15
checkbox input "true"
click at [1156, 629] on icon at bounding box center [1159, 638] width 23 height 22
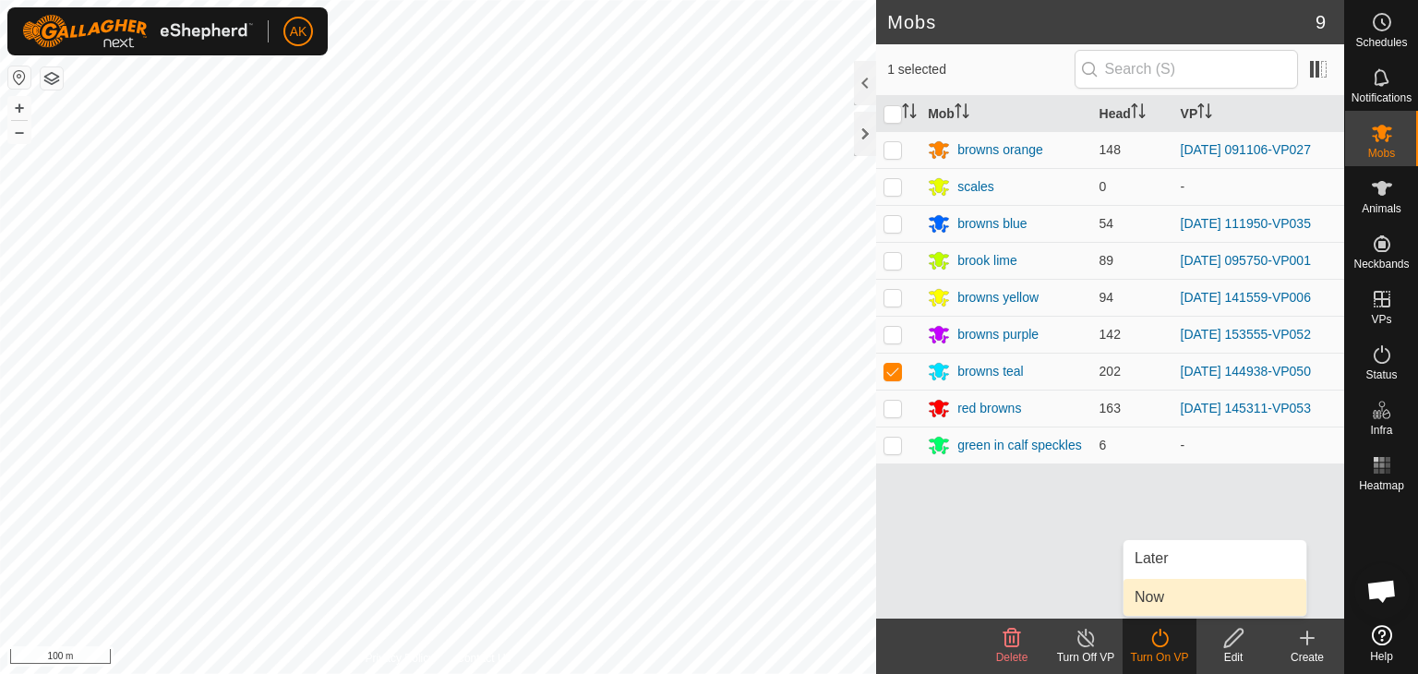
click at [1152, 594] on link "Now" at bounding box center [1214, 597] width 183 height 37
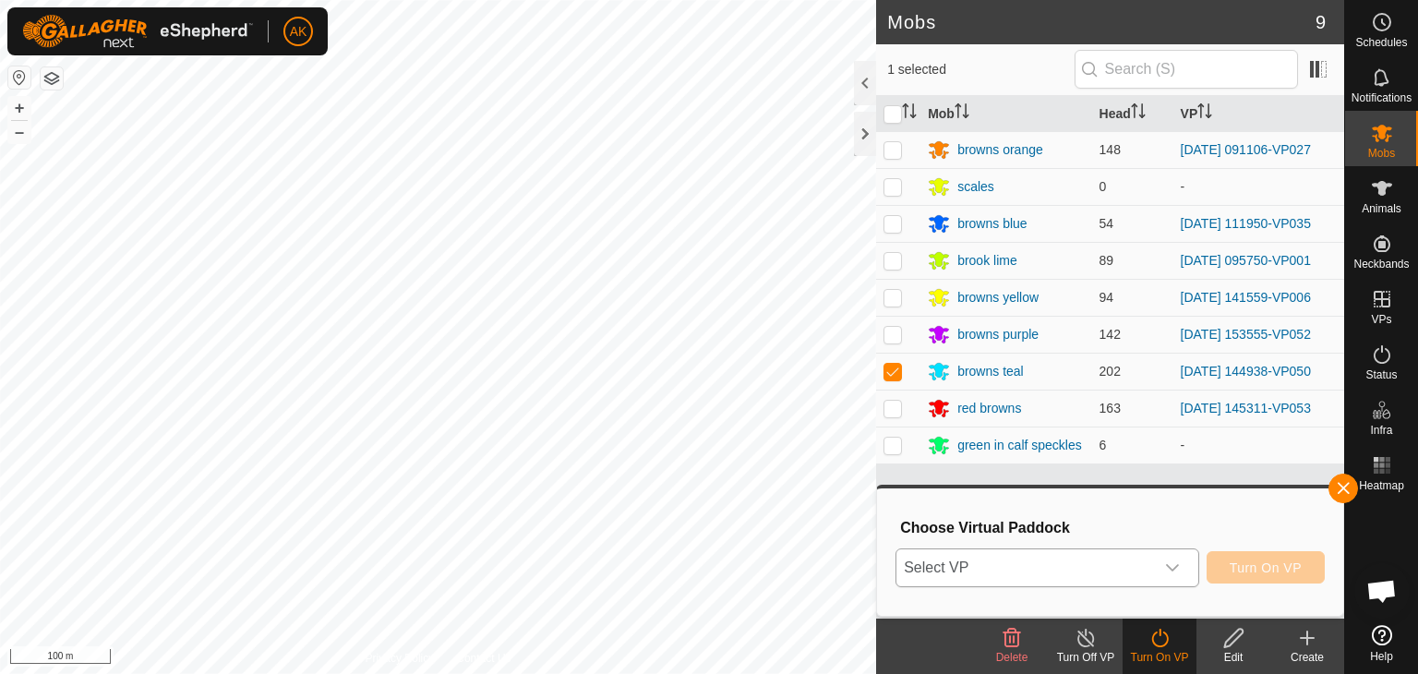
click at [1139, 552] on span "Select VP" at bounding box center [1025, 567] width 258 height 37
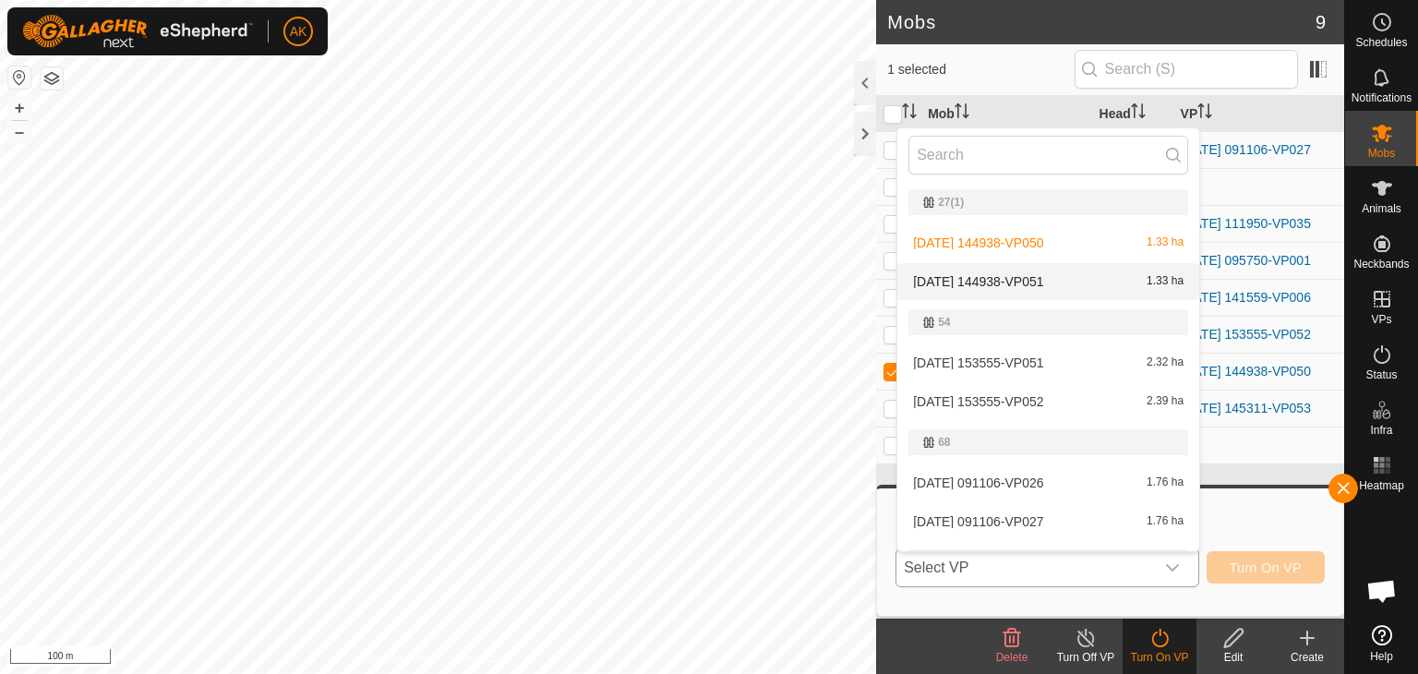
click at [1034, 274] on li "[DATE] 144938-VP051 1.33 ha" at bounding box center [1048, 281] width 302 height 37
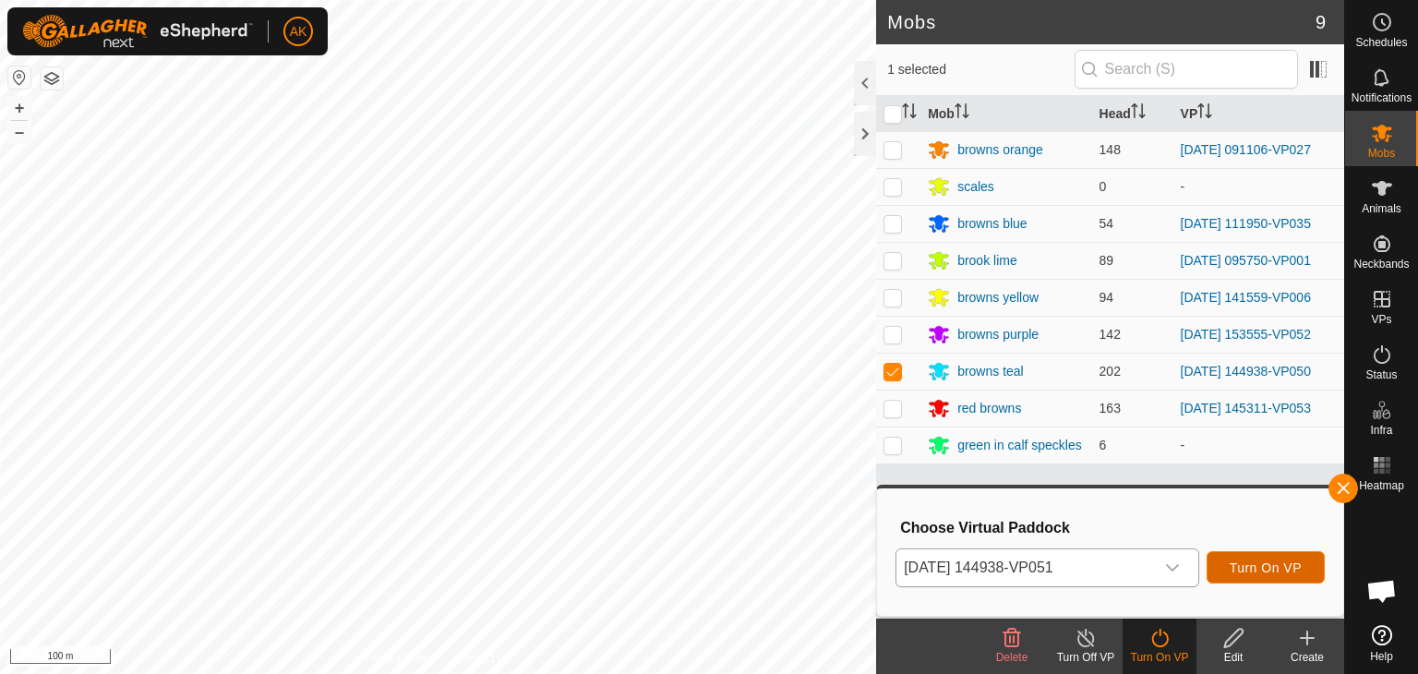
click at [1274, 569] on span "Turn On VP" at bounding box center [1265, 567] width 72 height 15
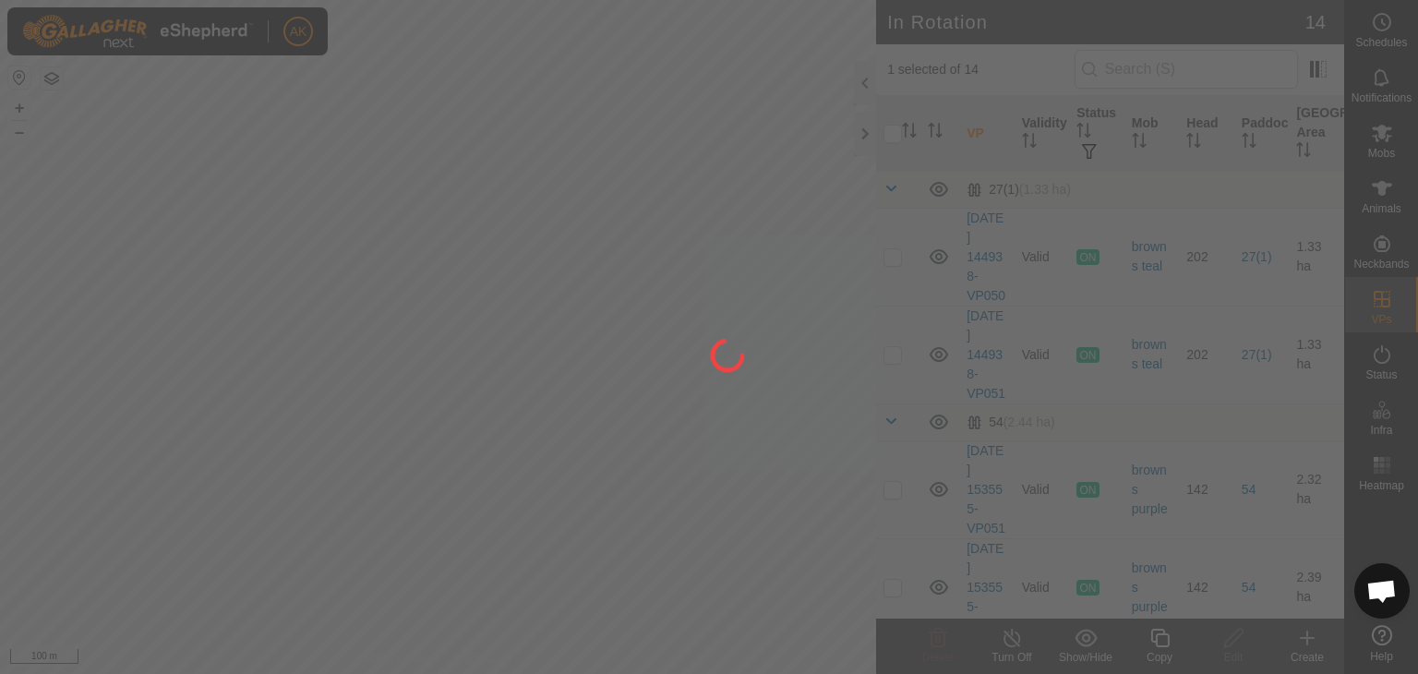
click at [315, 208] on div at bounding box center [709, 337] width 1418 height 674
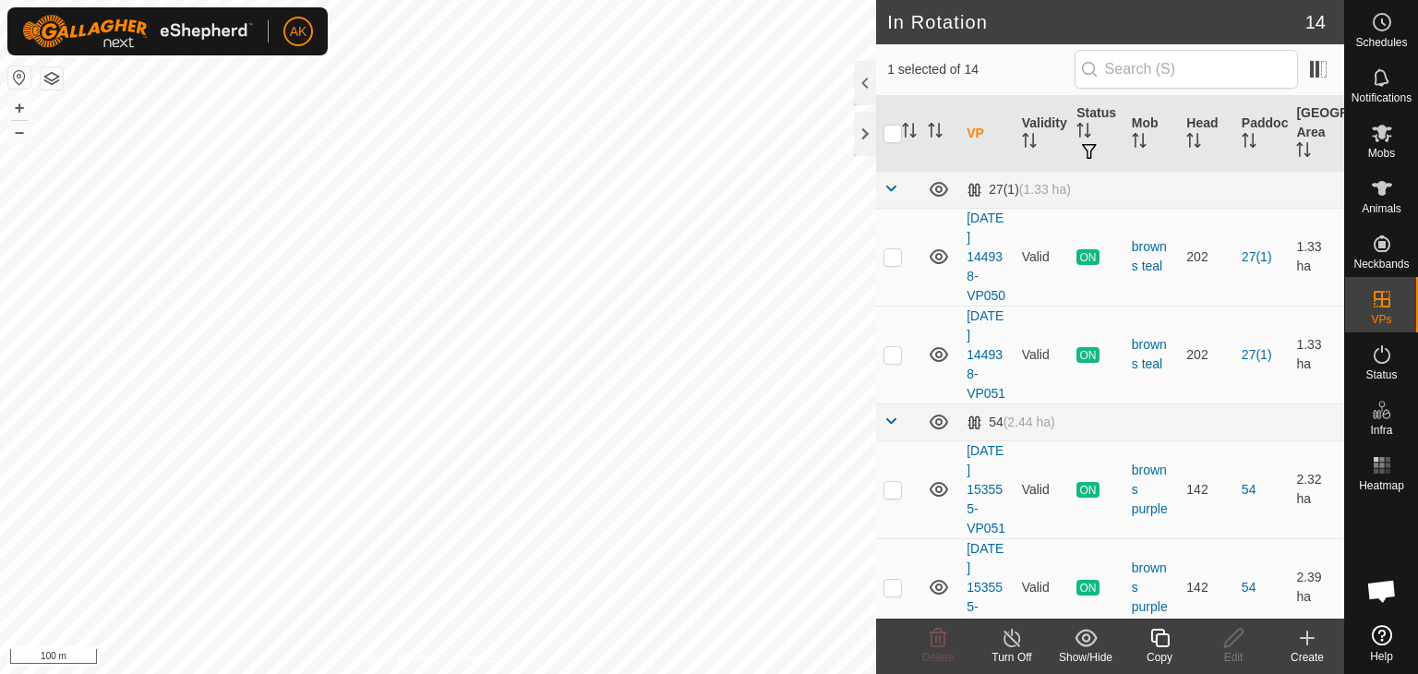
checkbox input "false"
checkbox input "true"
click at [1159, 639] on icon at bounding box center [1159, 638] width 23 height 22
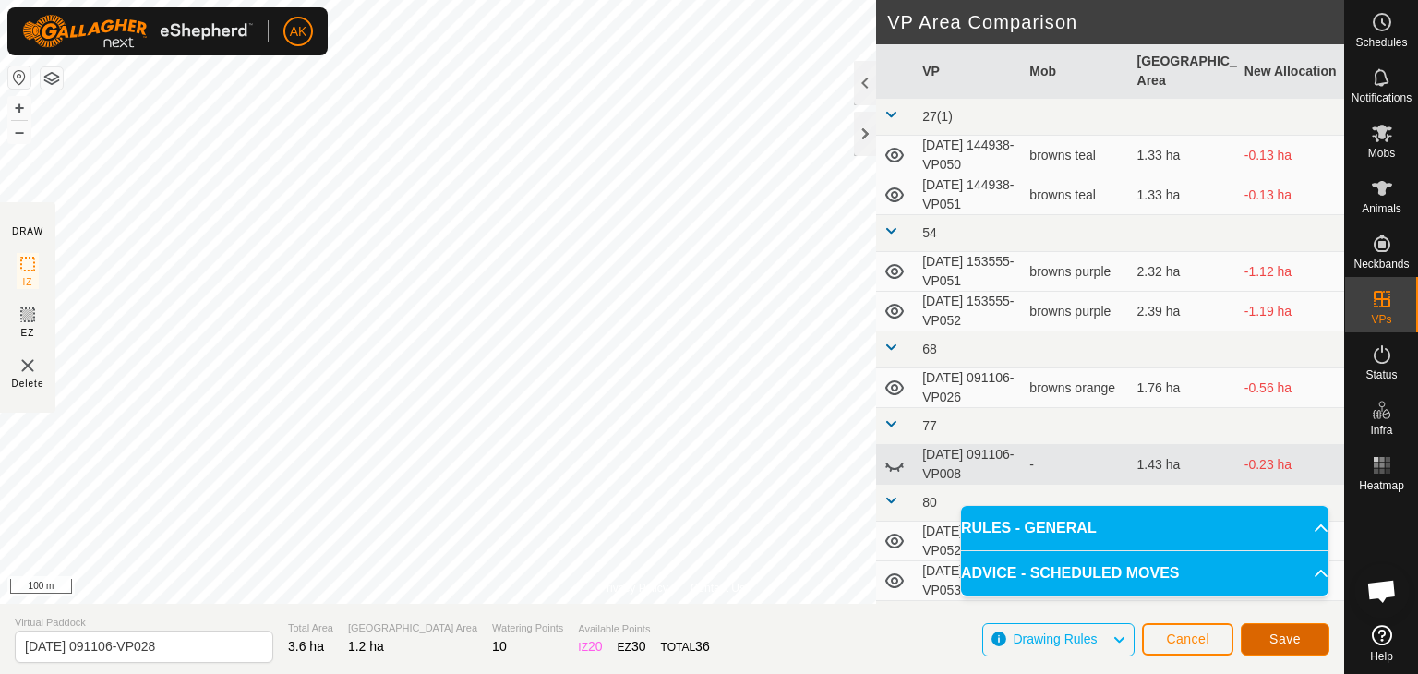
click at [1270, 636] on span "Save" at bounding box center [1284, 638] width 31 height 15
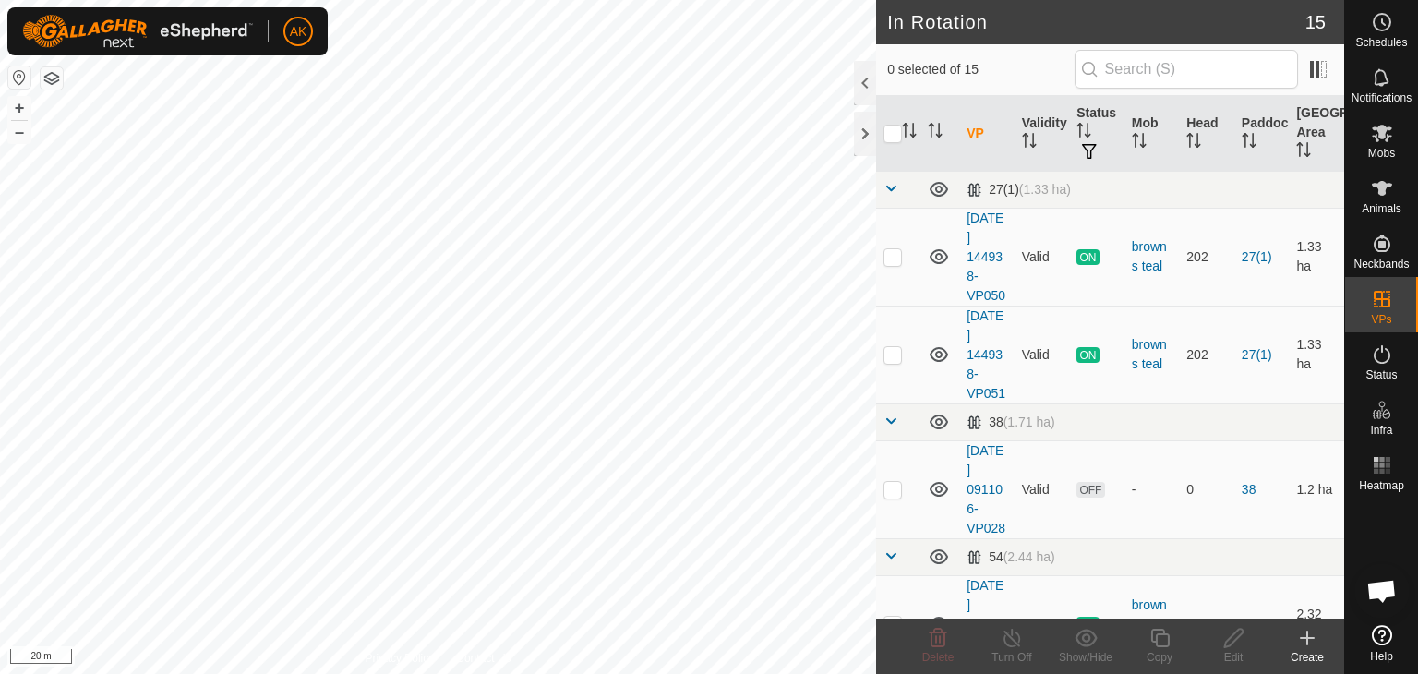
checkbox input "true"
checkbox input "false"
checkbox input "true"
click at [1163, 643] on icon at bounding box center [1159, 638] width 23 height 22
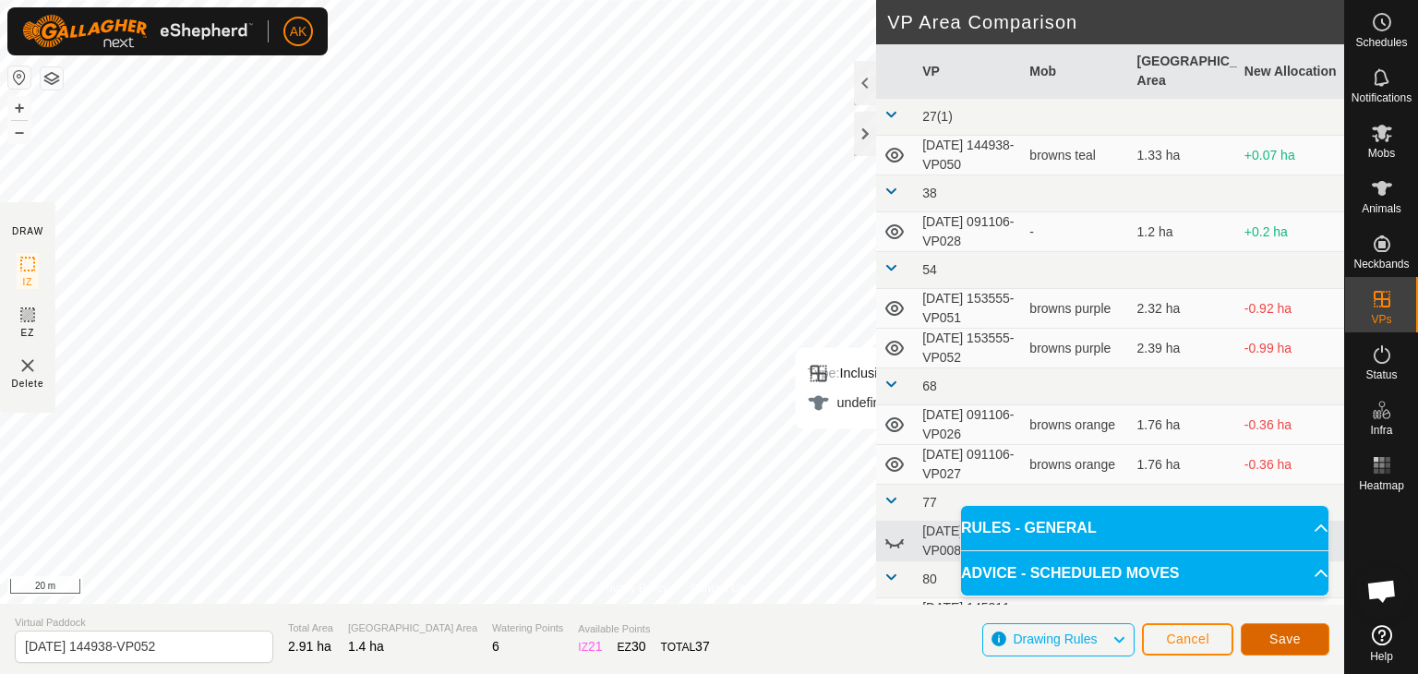
click at [1285, 641] on span "Save" at bounding box center [1284, 638] width 31 height 15
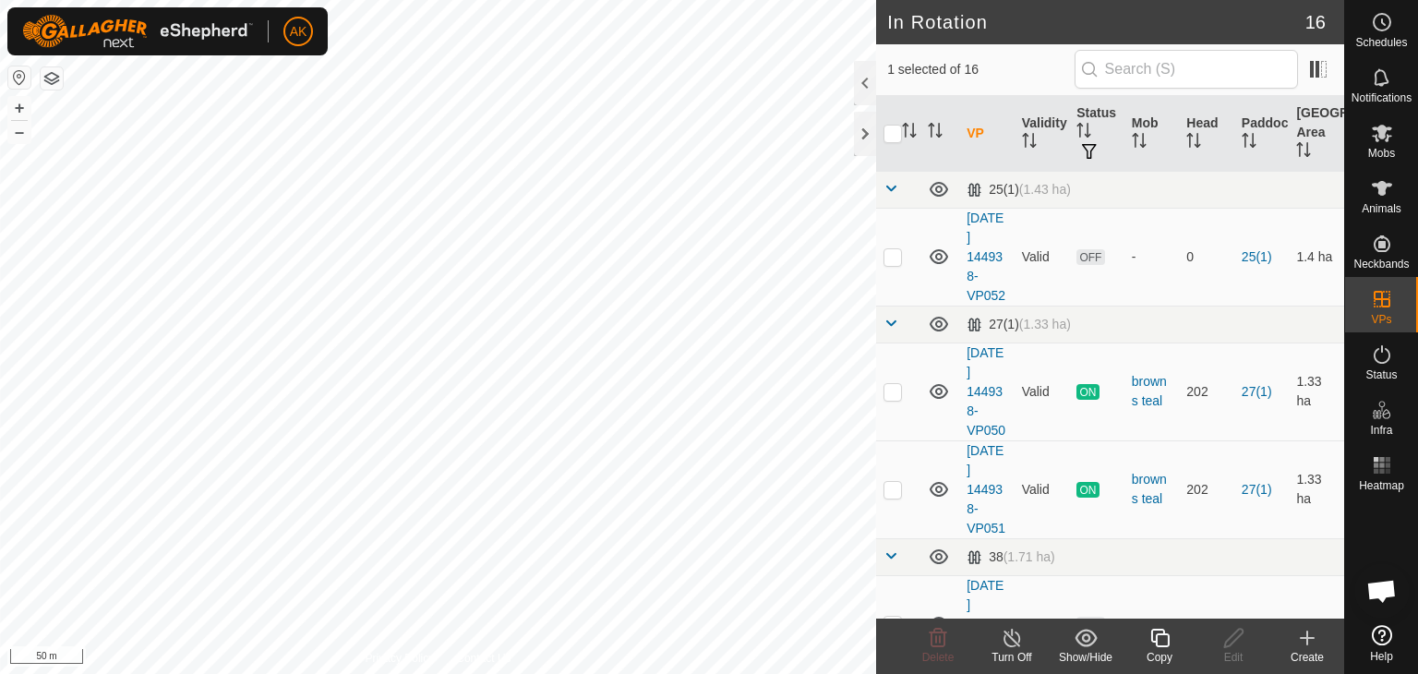
checkbox input "false"
checkbox input "true"
click at [1159, 631] on icon at bounding box center [1159, 638] width 23 height 22
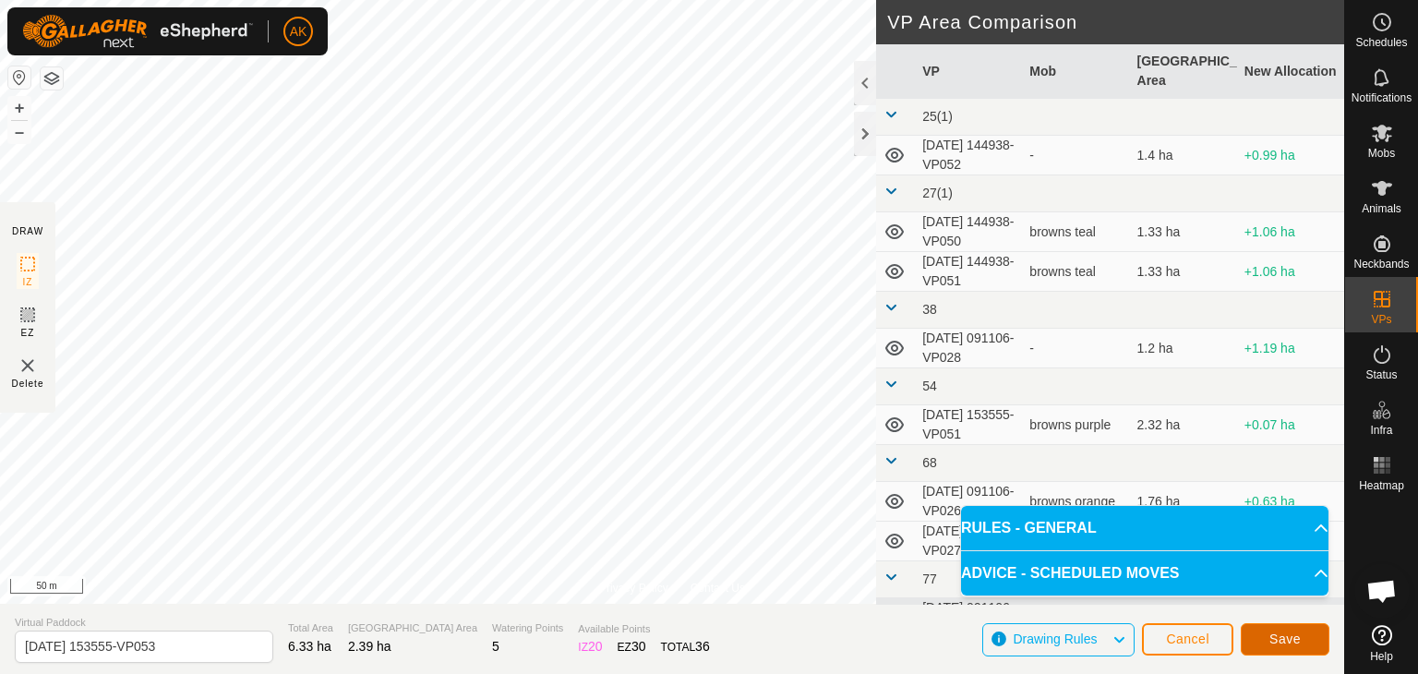
click at [1282, 641] on span "Save" at bounding box center [1284, 638] width 31 height 15
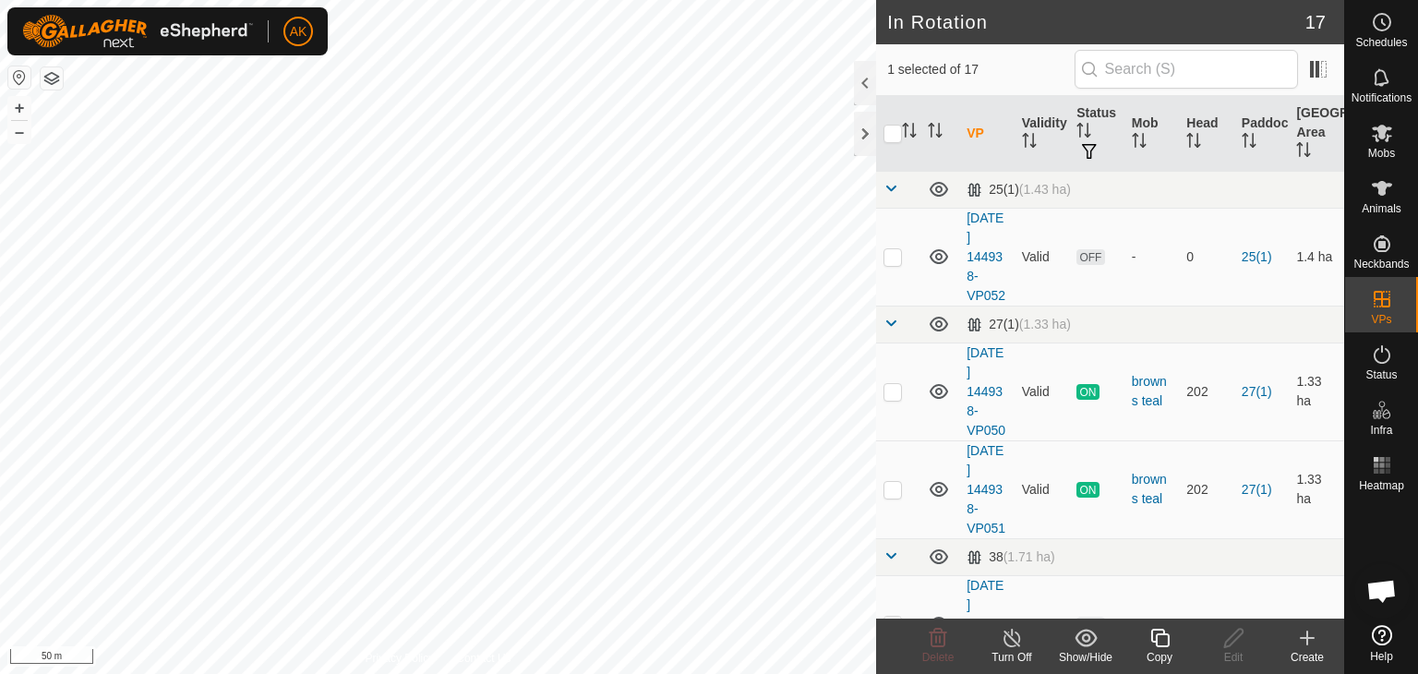
checkbox input "false"
checkbox input "true"
click at [1156, 636] on icon at bounding box center [1159, 638] width 18 height 18
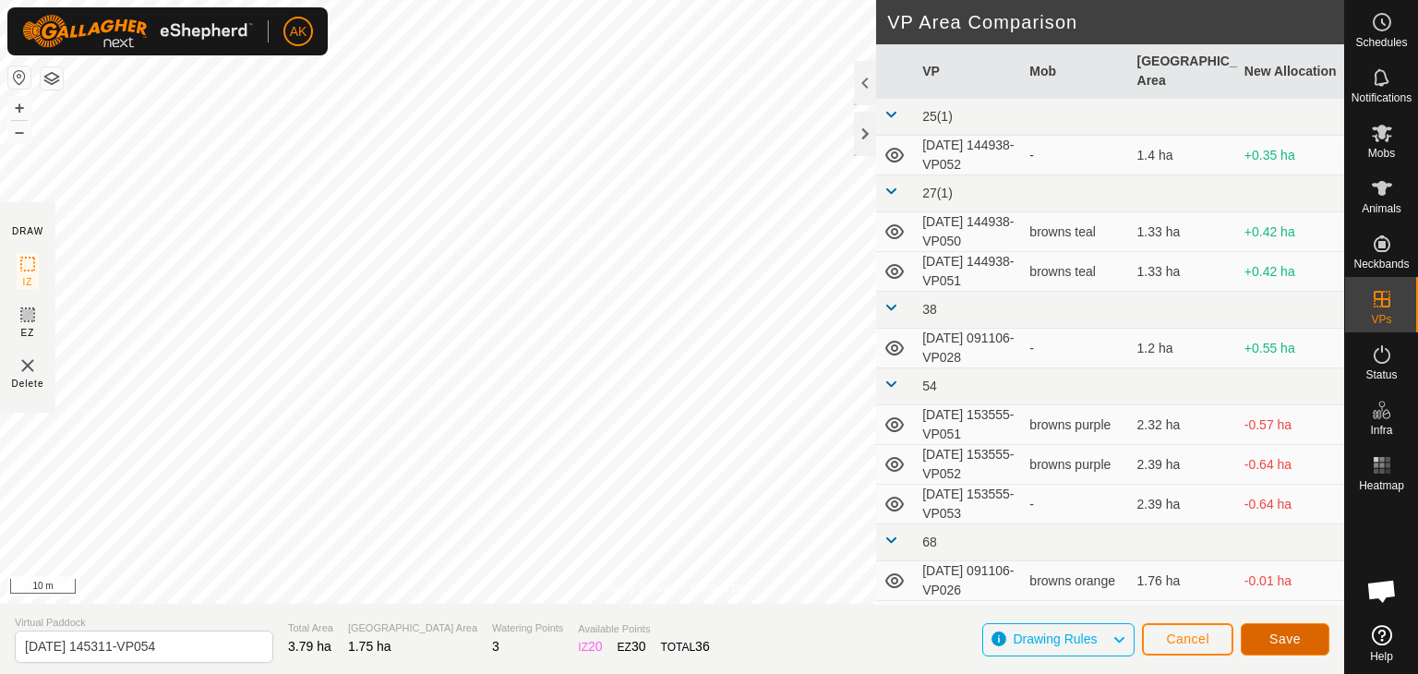
click at [1292, 641] on span "Save" at bounding box center [1284, 638] width 31 height 15
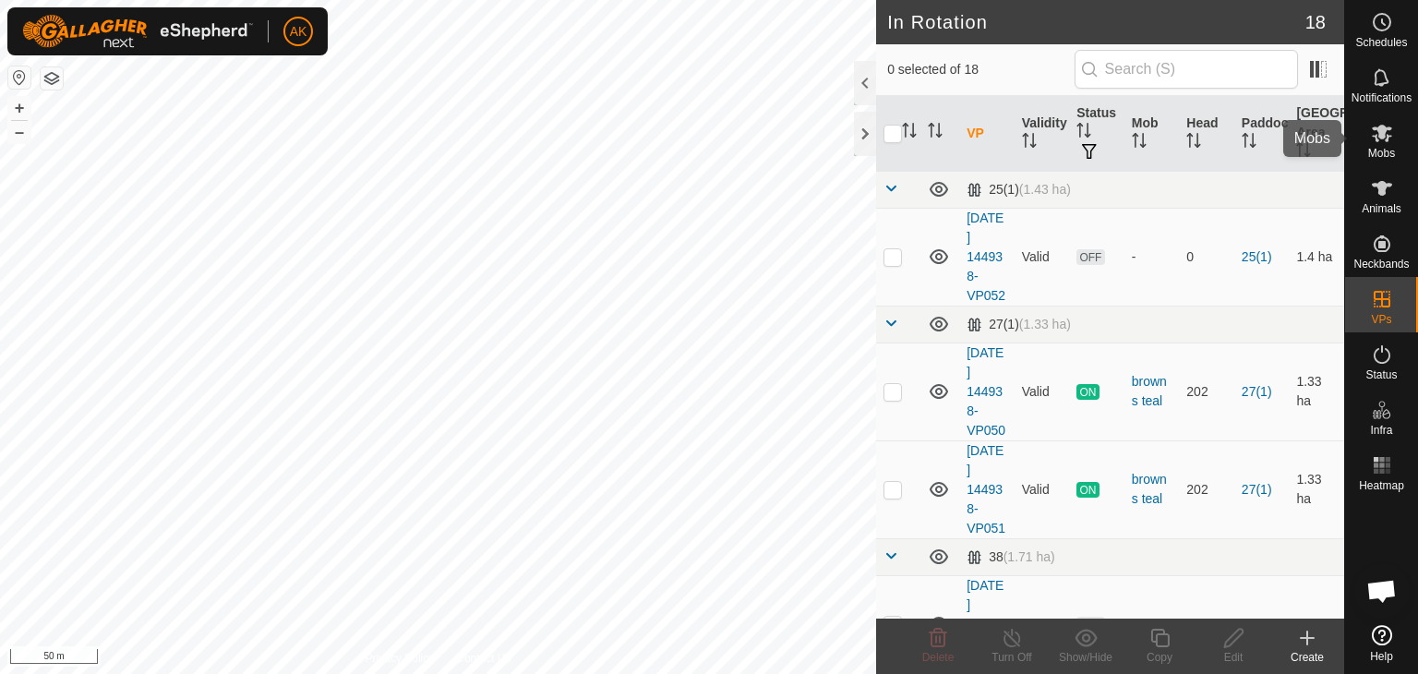
click at [1383, 118] on es-mob-svg-icon at bounding box center [1381, 133] width 33 height 30
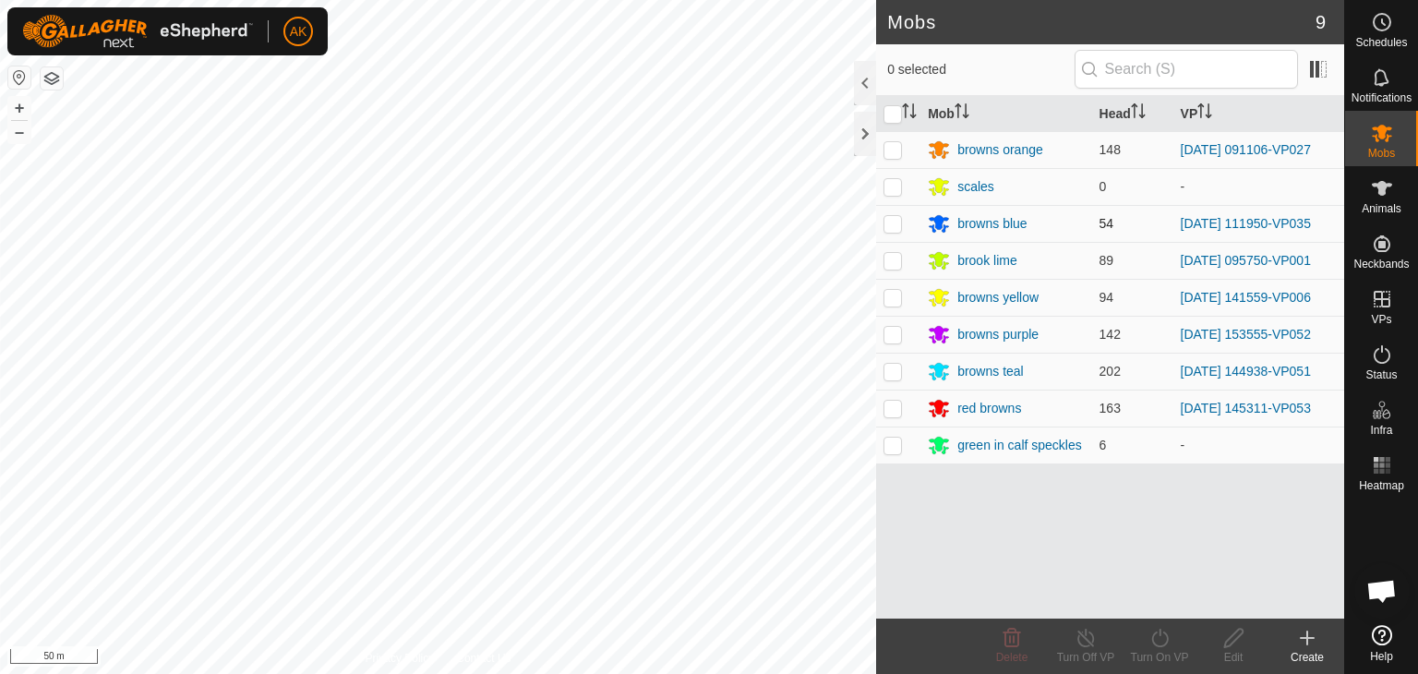
click at [894, 219] on p-checkbox at bounding box center [892, 223] width 18 height 15
checkbox input "true"
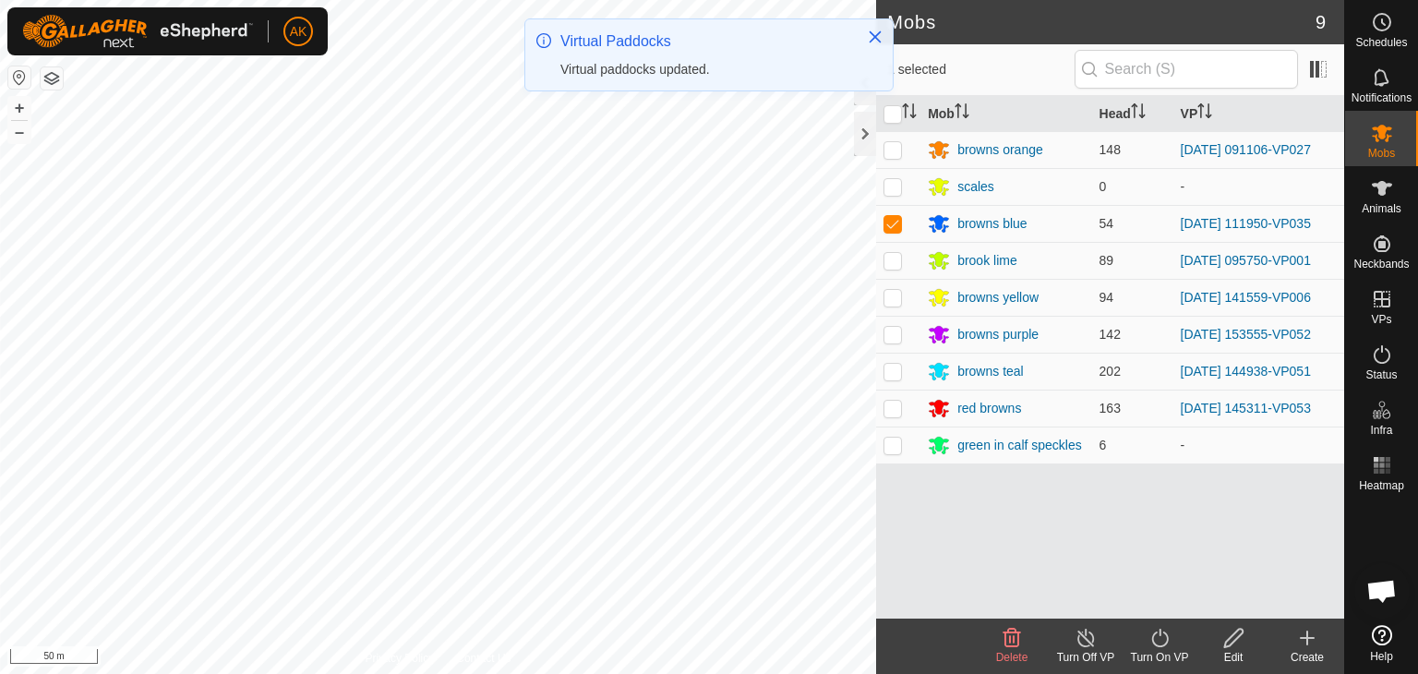
click at [1084, 631] on icon at bounding box center [1085, 638] width 23 height 22
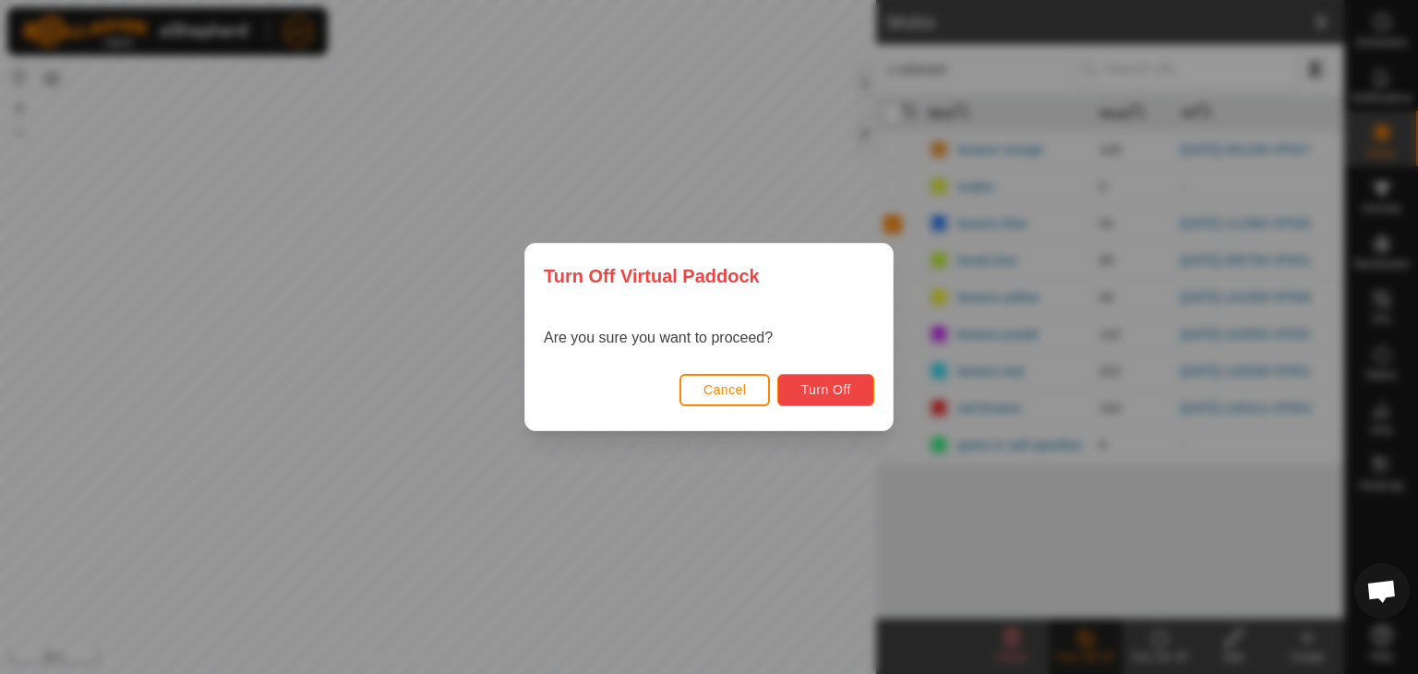
click at [836, 391] on span "Turn Off" at bounding box center [825, 389] width 51 height 15
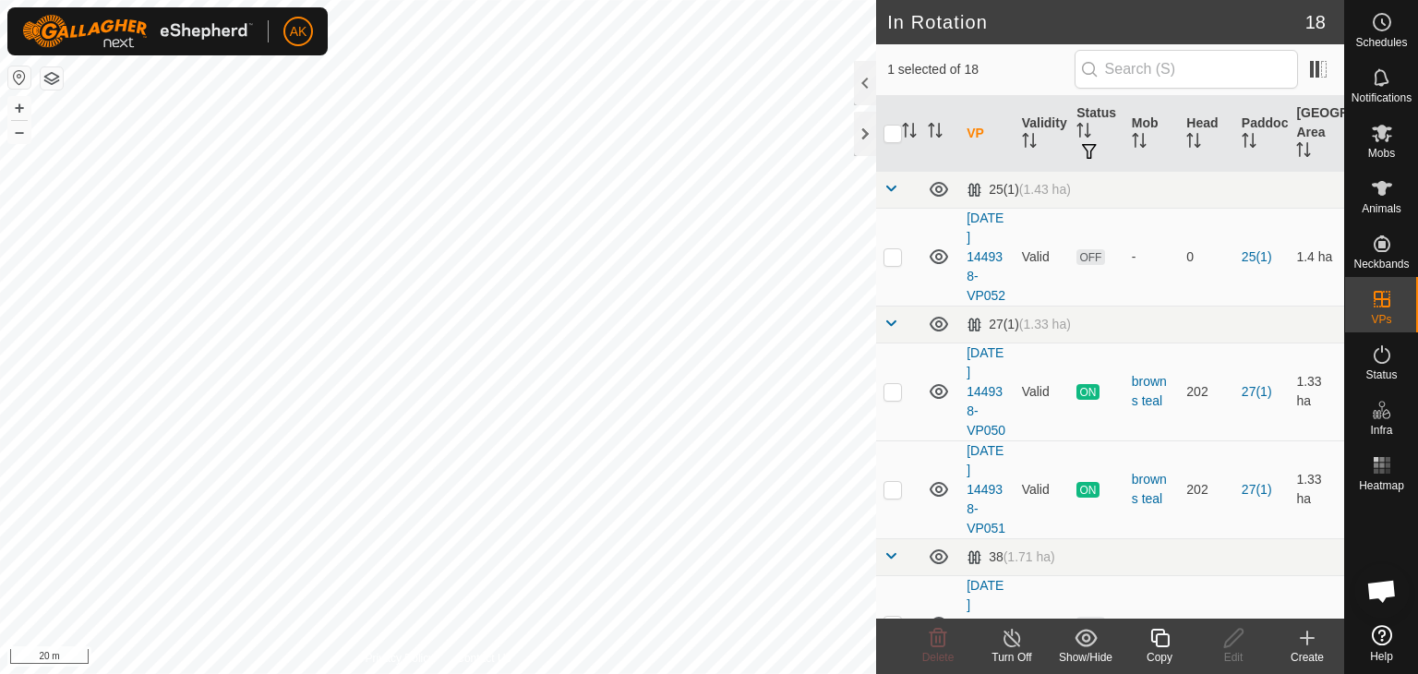
checkbox input "true"
checkbox input "false"
click at [929, 627] on icon at bounding box center [938, 638] width 22 height 22
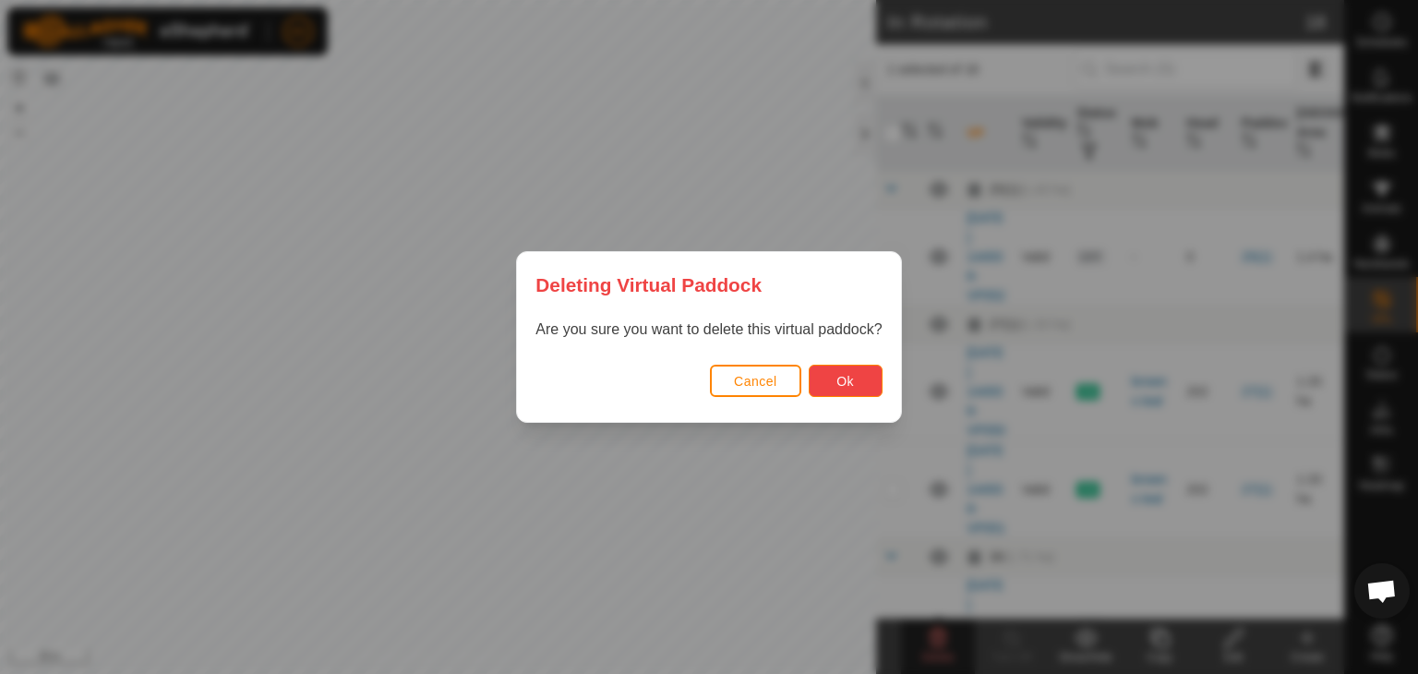
click at [834, 390] on button "Ok" at bounding box center [846, 381] width 74 height 32
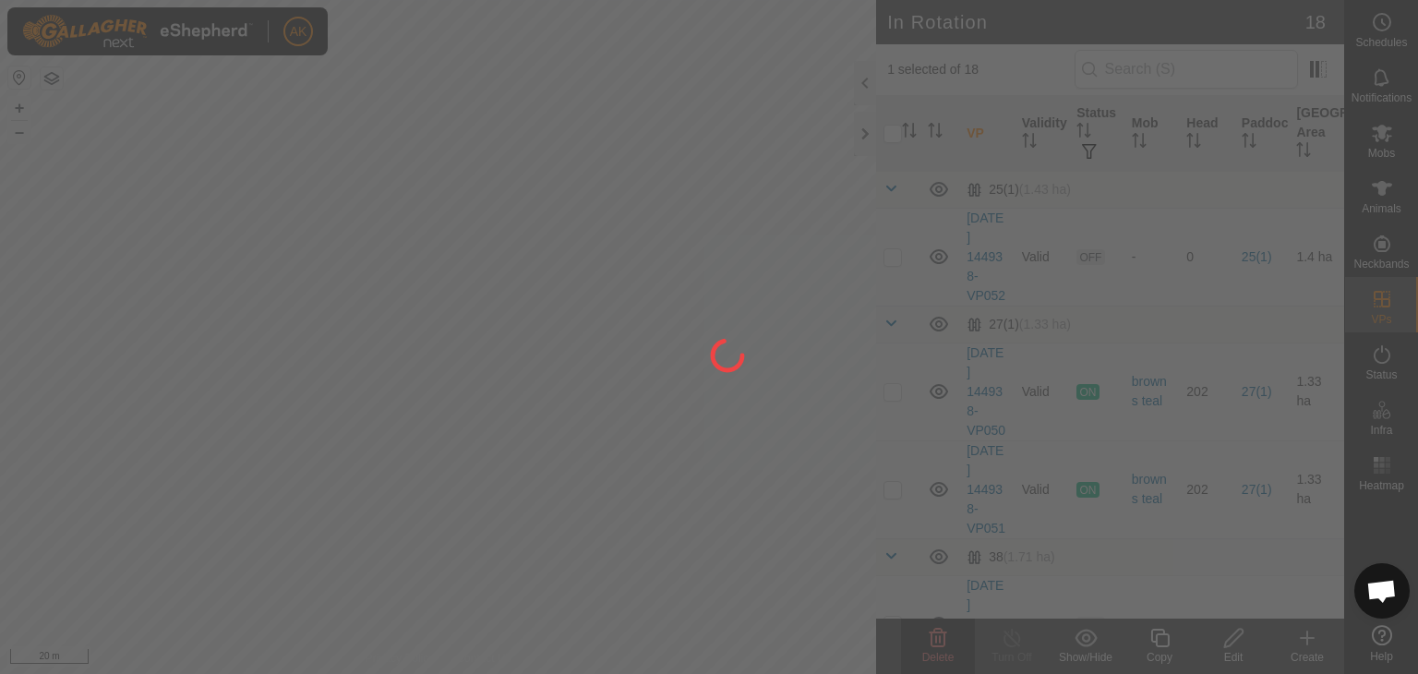
checkbox input "false"
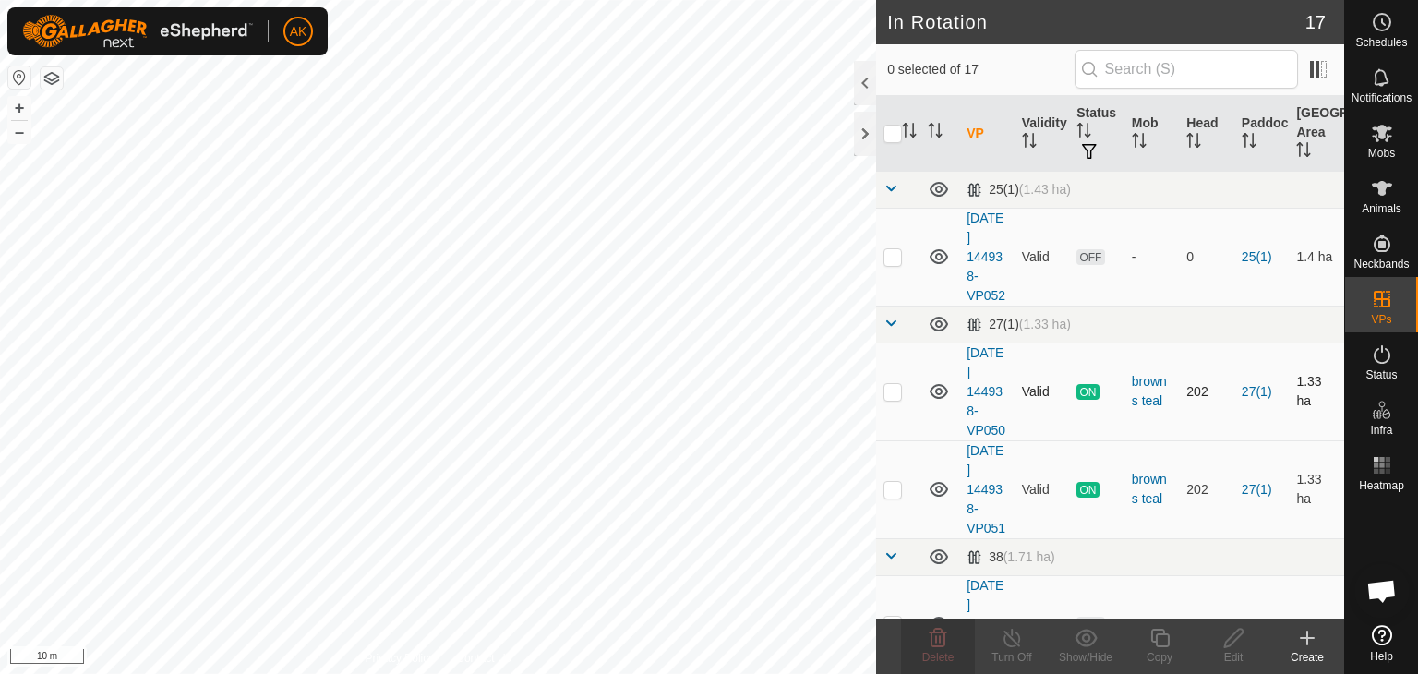
click at [923, 438] on div "In Rotation 17 0 selected of 17 VP Validity Status Mob Head Paddock Grazing Are…" at bounding box center [672, 337] width 1344 height 674
checkbox input "true"
click at [1159, 640] on icon at bounding box center [1159, 638] width 23 height 22
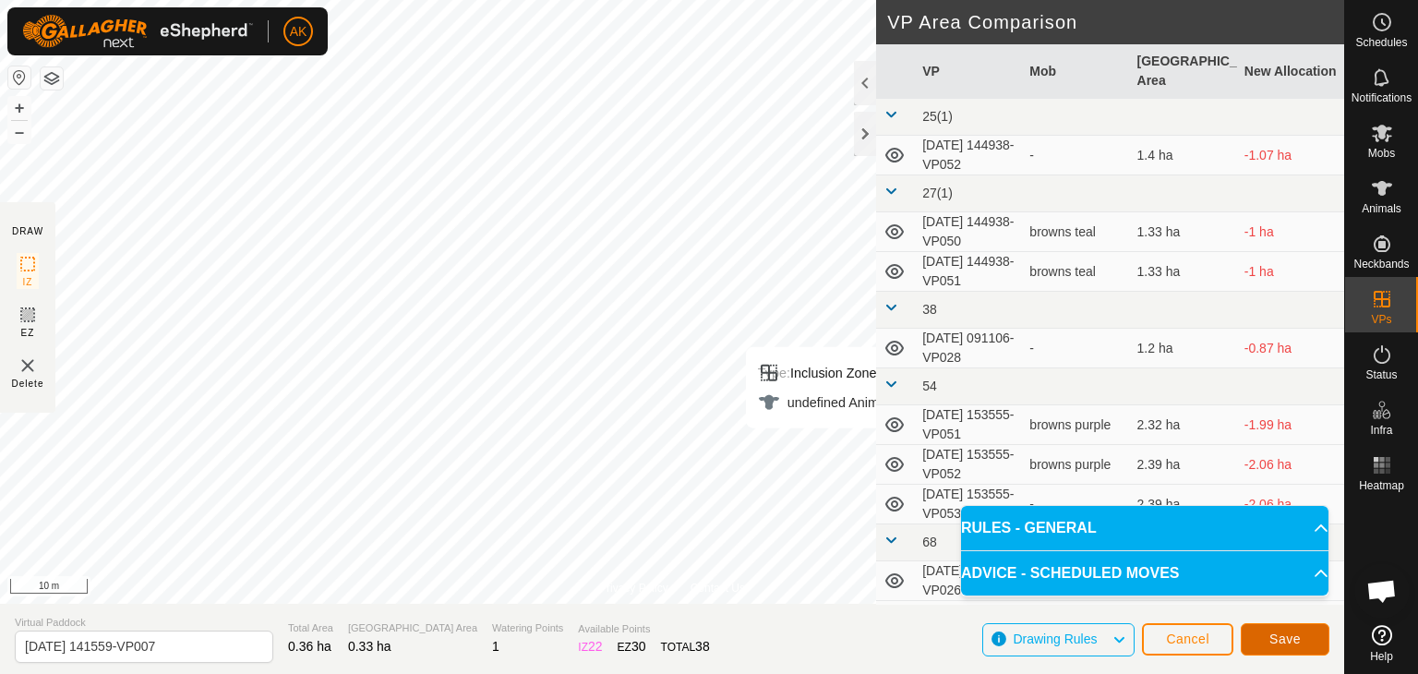
click at [1270, 633] on span "Save" at bounding box center [1284, 638] width 31 height 15
